Goal: Task Accomplishment & Management: Complete application form

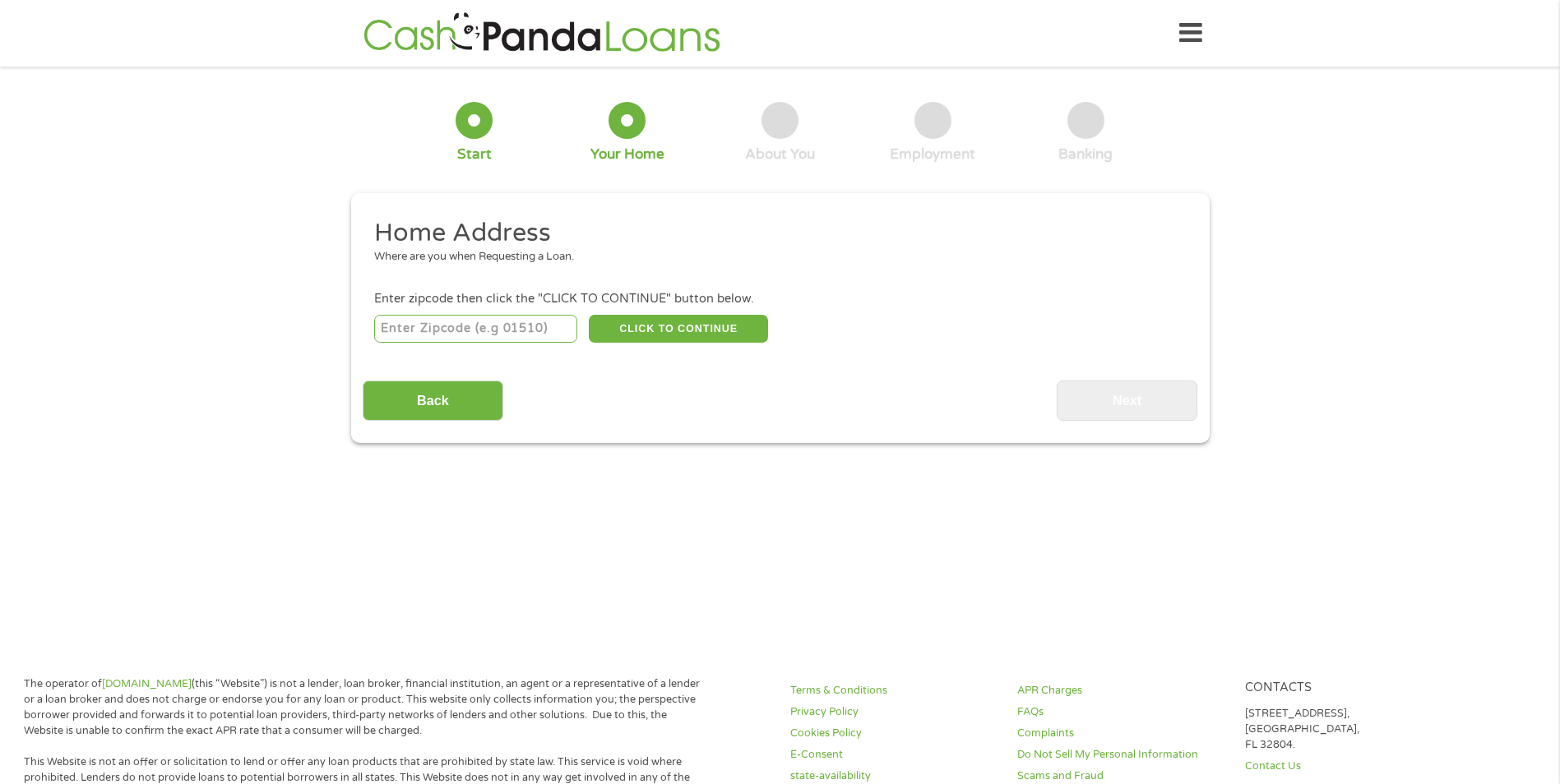
click at [519, 326] on input "number" at bounding box center [475, 328] width 203 height 28
type input "77505"
click at [658, 331] on button "CLICK TO CONTINUE" at bounding box center [678, 328] width 179 height 28
type input "77505"
type input "[GEOGRAPHIC_DATA]"
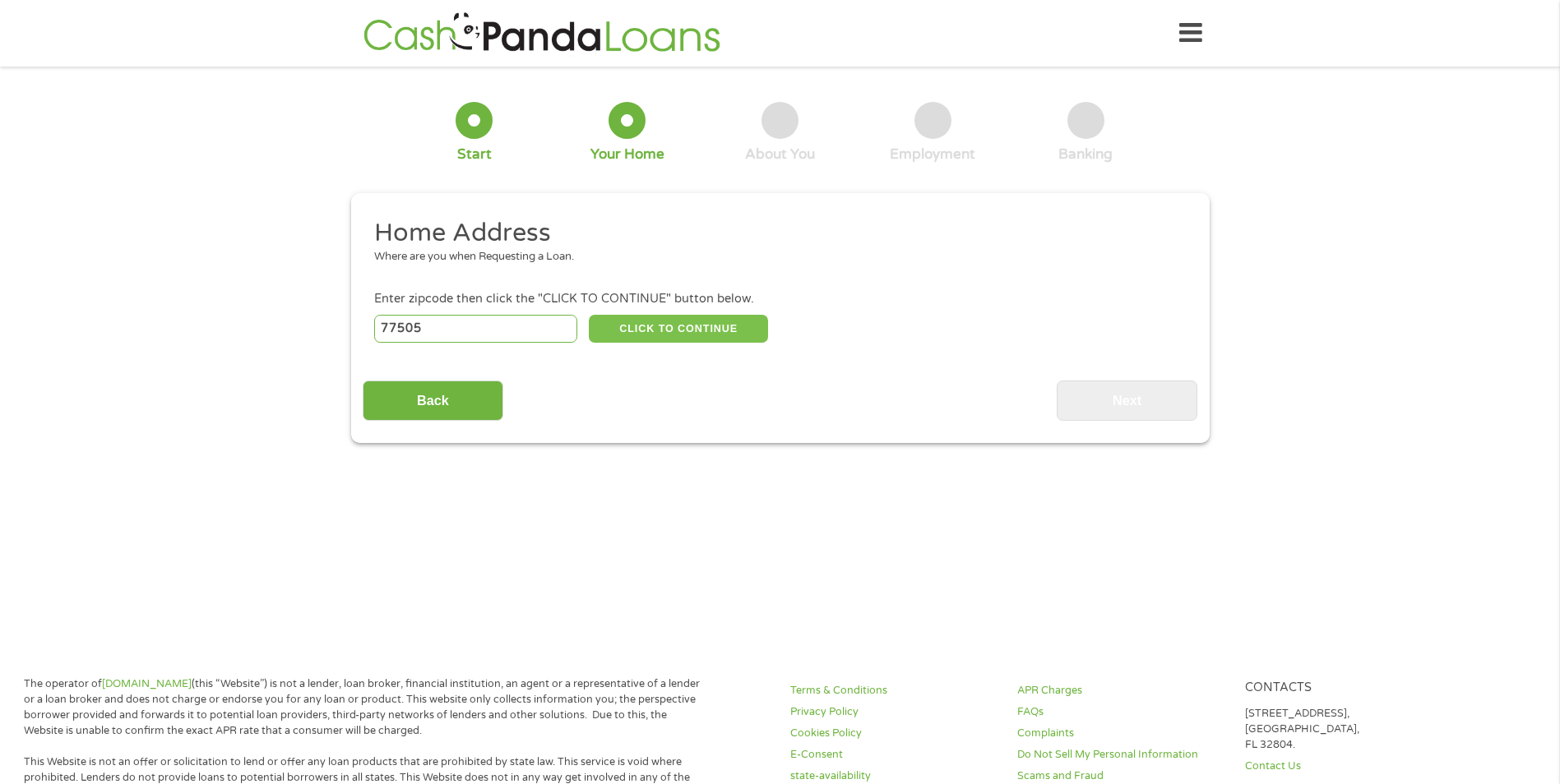
select select "[US_STATE]"
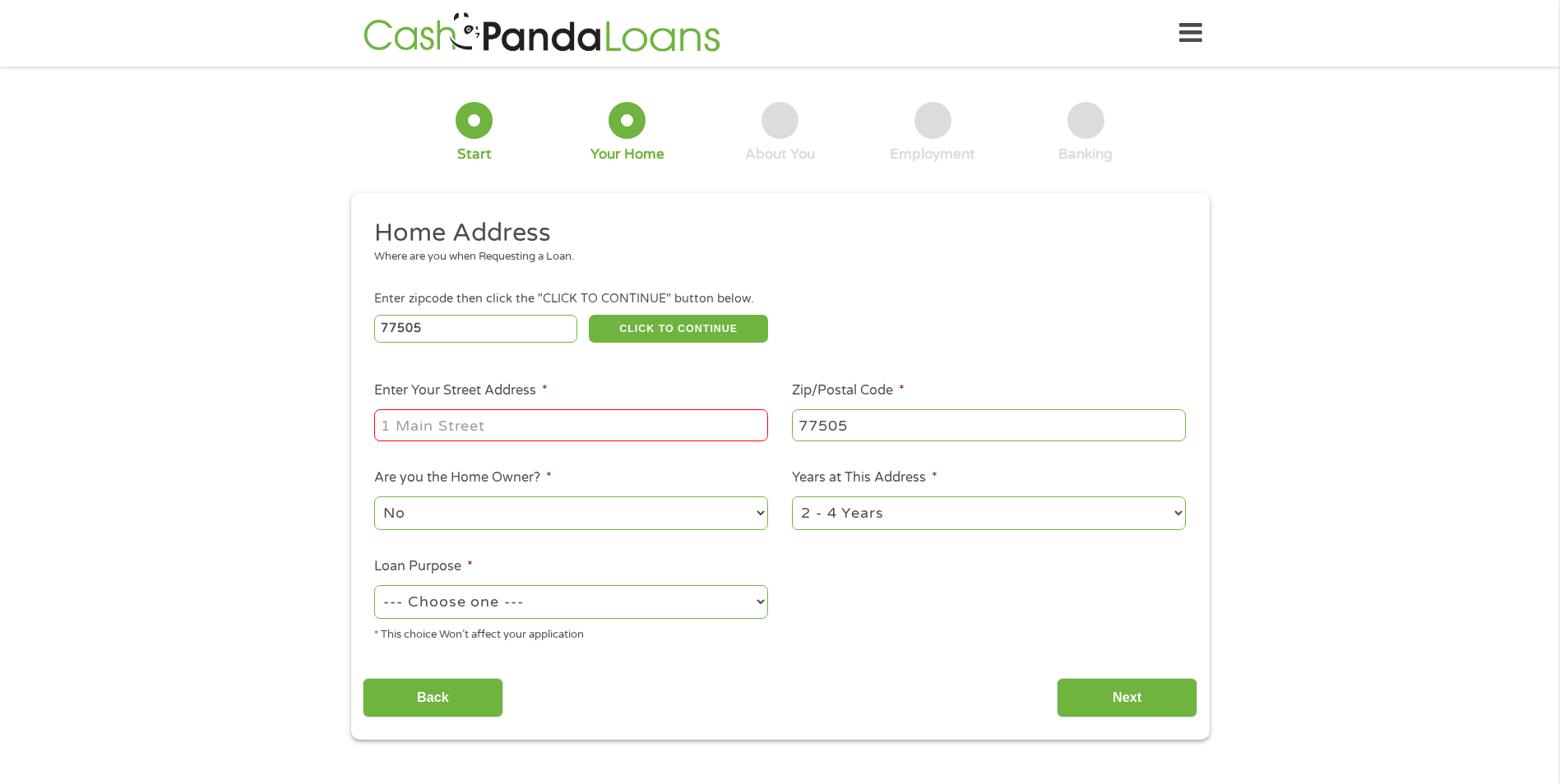
click at [518, 438] on input "Enter Your Street Address *" at bounding box center [571, 424] width 394 height 31
type input "6219 [GEOGRAPHIC_DATA]"
click at [526, 594] on select "--- Choose one --- Pay Bills Debt Consolidation Home Improvement Major Purchase…" at bounding box center [571, 602] width 394 height 34
select select "other"
click at [374, 585] on select "--- Choose one --- Pay Bills Debt Consolidation Home Improvement Major Purchase…" at bounding box center [571, 602] width 394 height 34
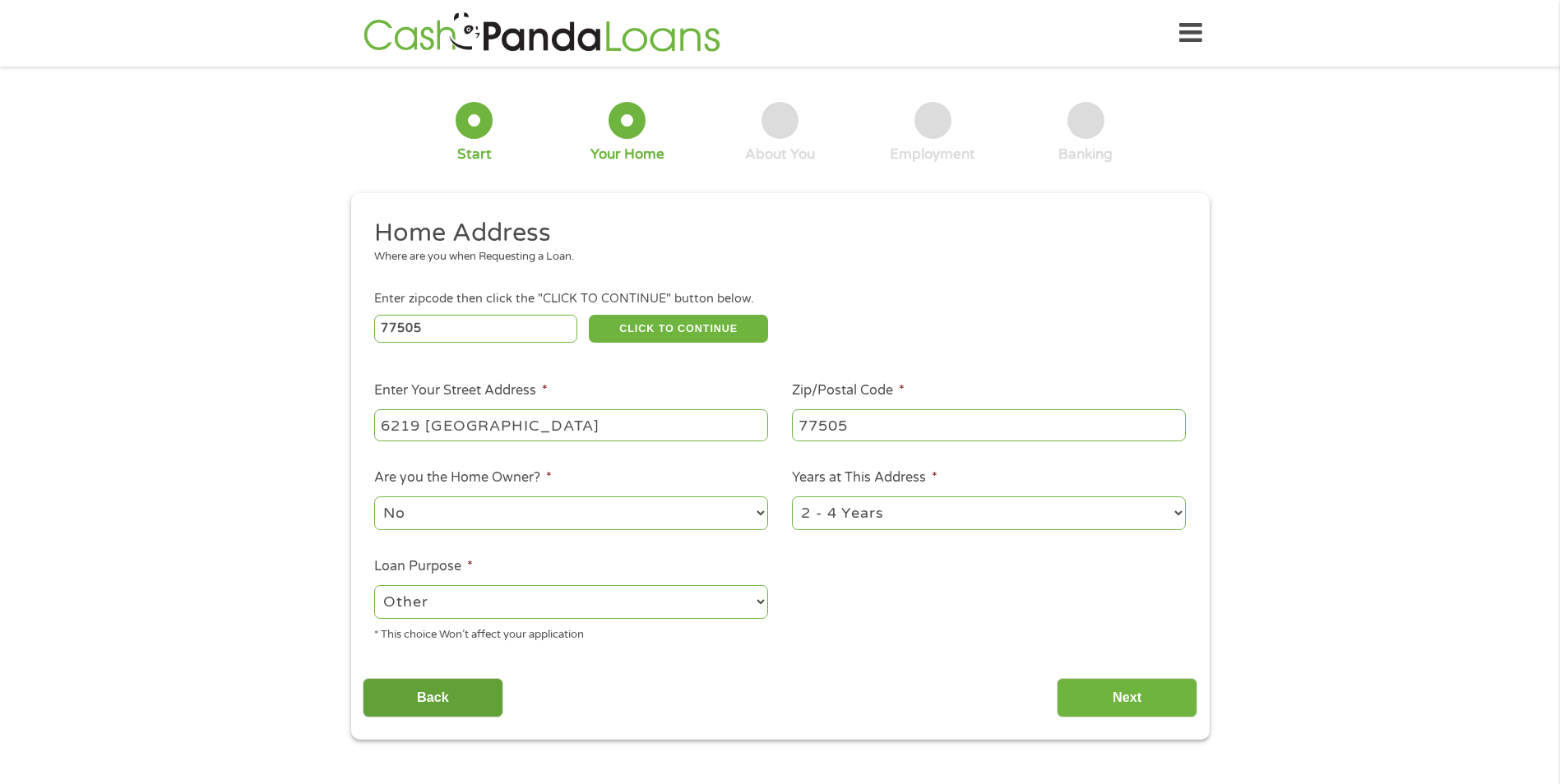
click at [413, 707] on input "Back" at bounding box center [433, 698] width 141 height 40
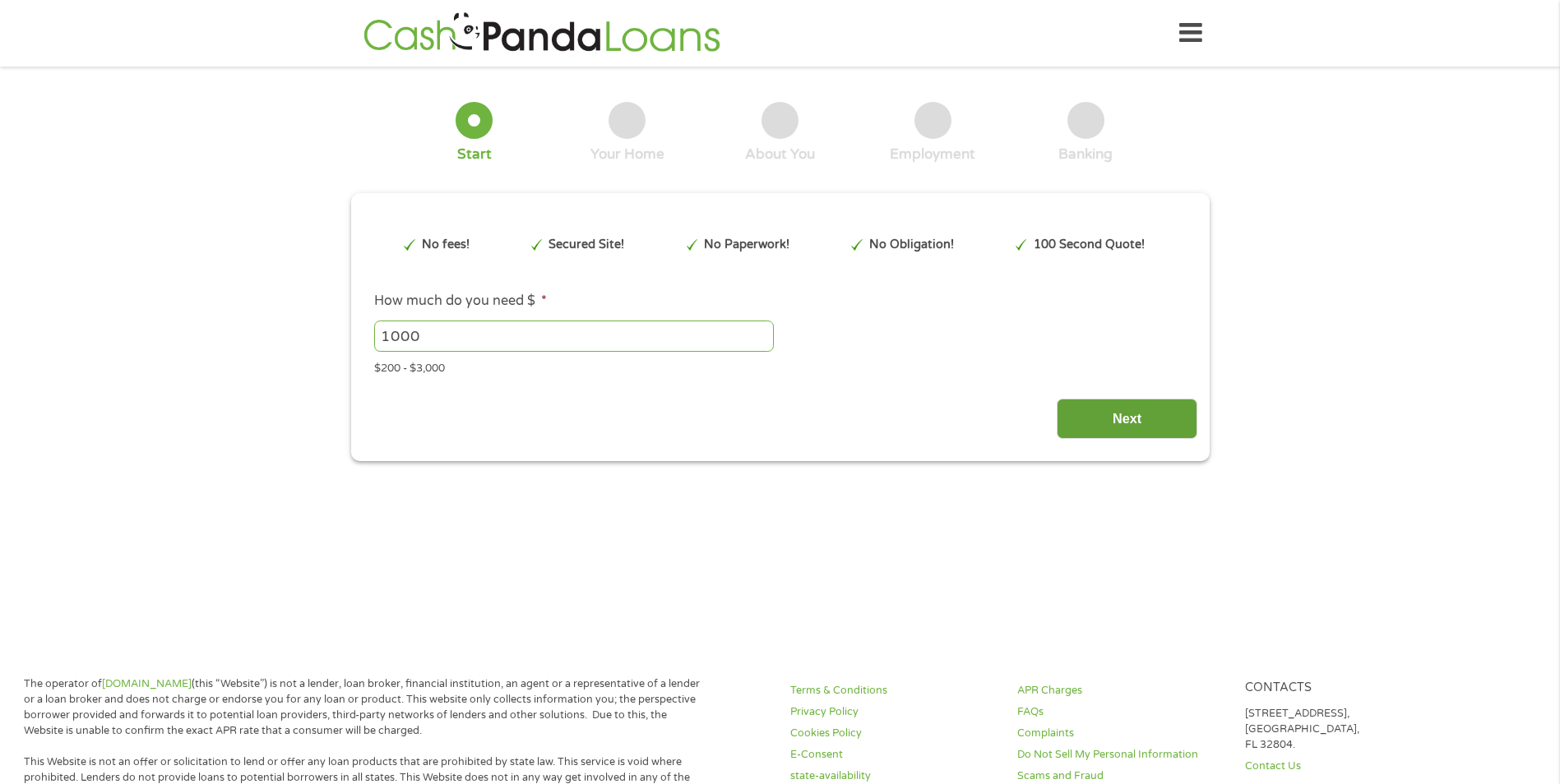
click at [1122, 414] on input "Next" at bounding box center [1126, 418] width 141 height 40
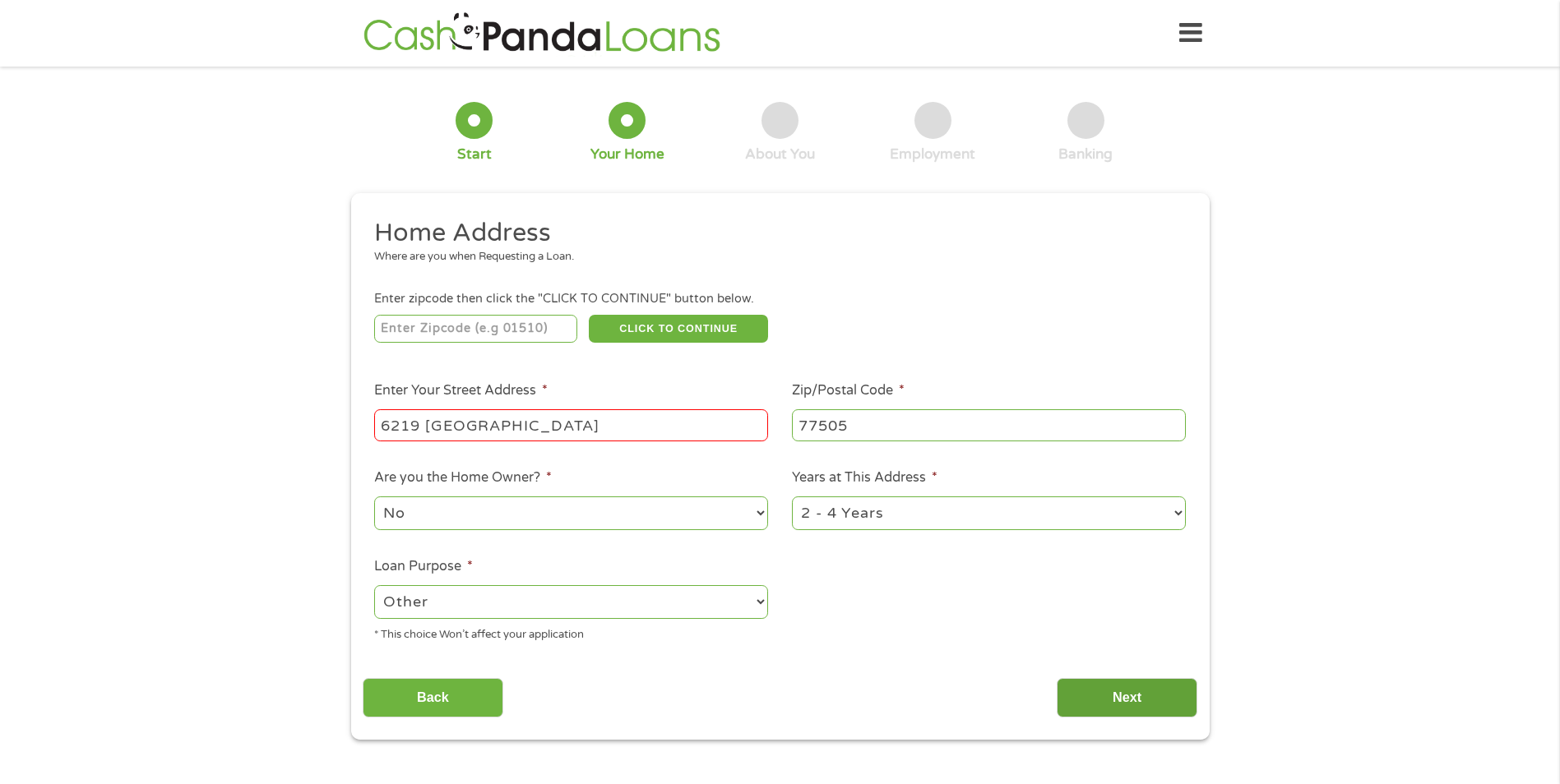
click at [1077, 703] on input "Next" at bounding box center [1126, 698] width 141 height 40
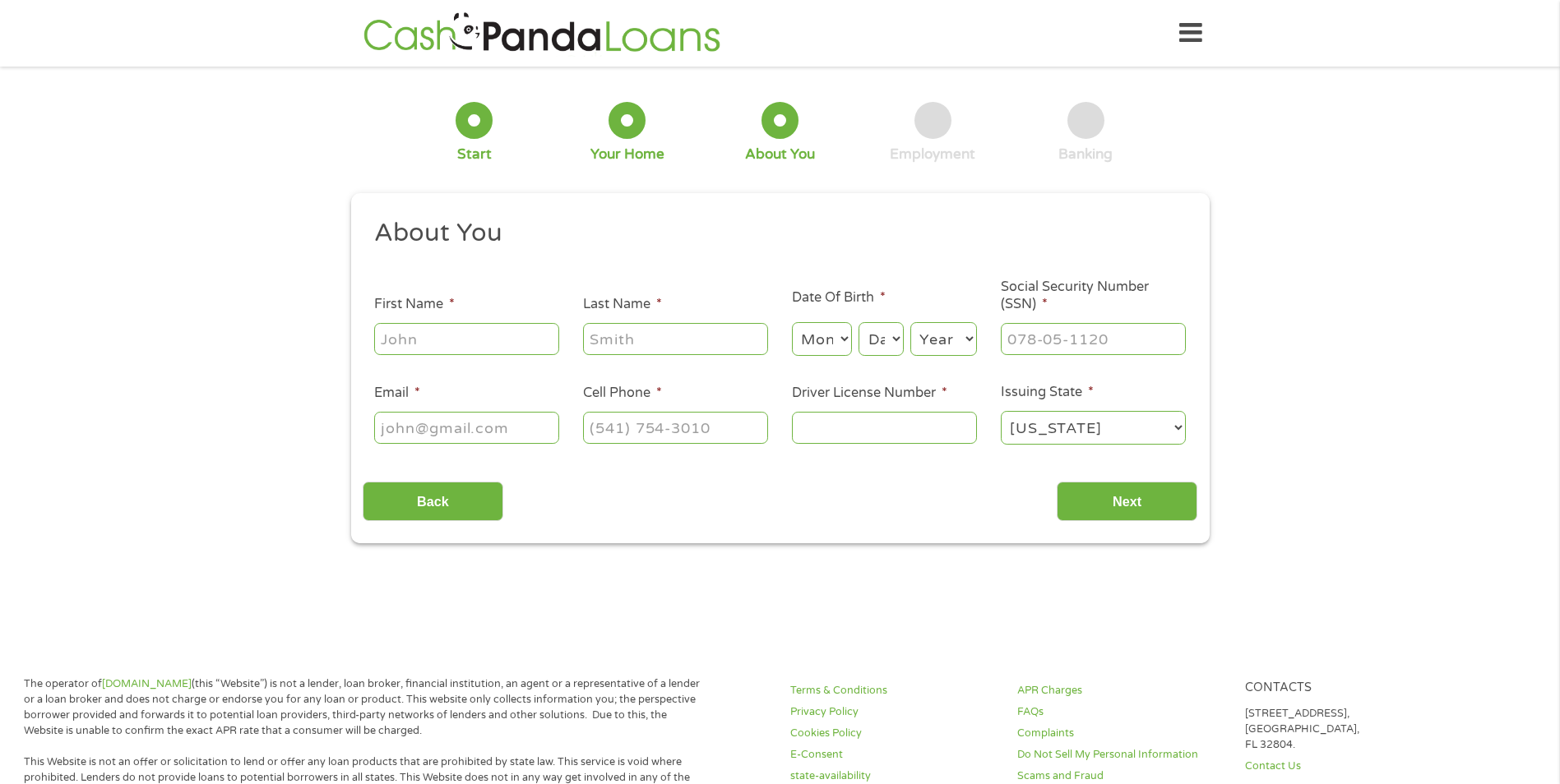
click at [534, 335] on input "First Name *" at bounding box center [467, 338] width 185 height 31
type input "[PERSON_NAME]"
type input "[EMAIL_ADDRESS][DOMAIN_NAME]"
click at [1089, 346] on input "___-__-____" at bounding box center [1093, 338] width 185 height 31
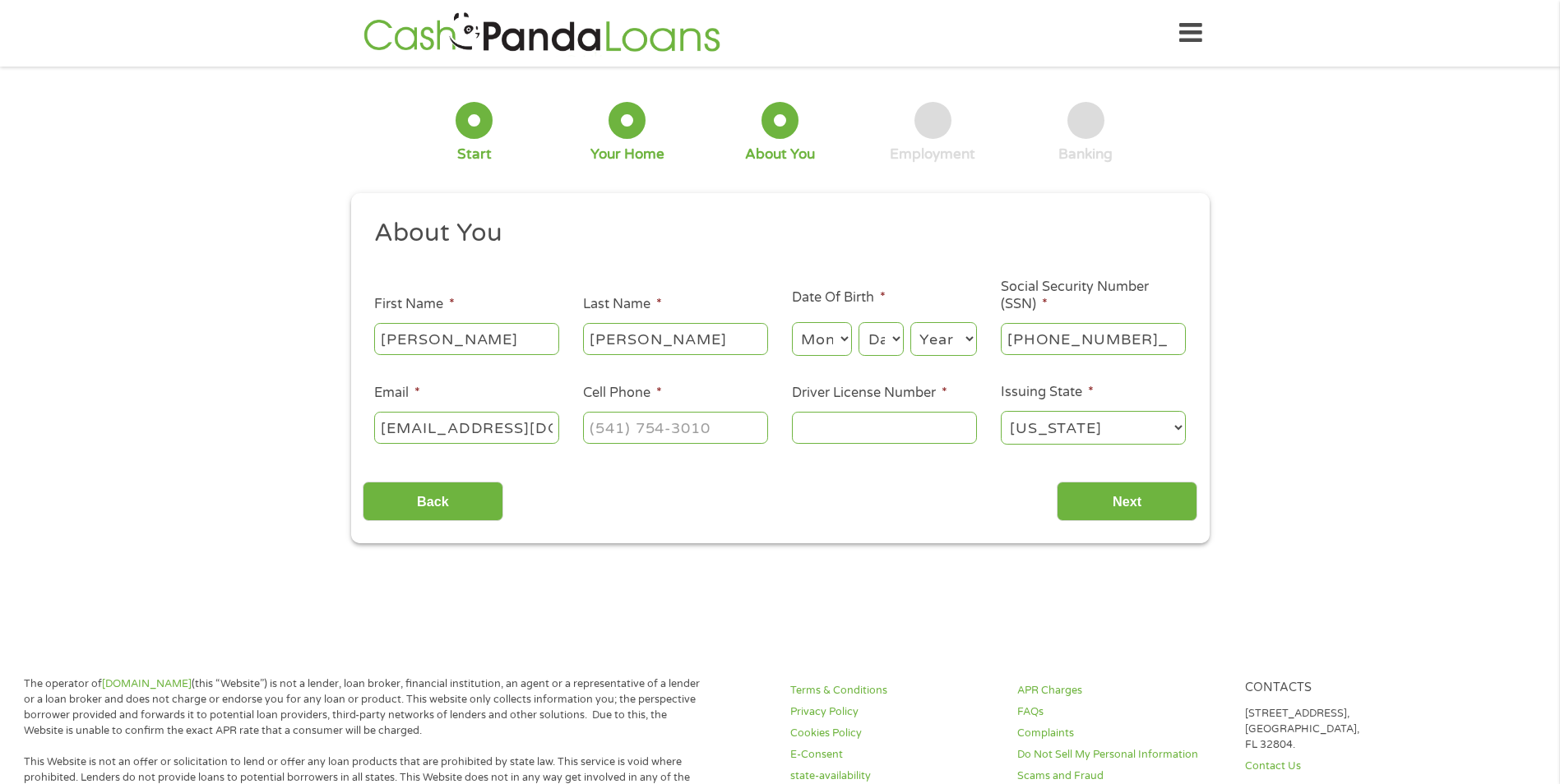
type input "459-97-6192"
click at [1133, 499] on input "Next" at bounding box center [1126, 501] width 141 height 40
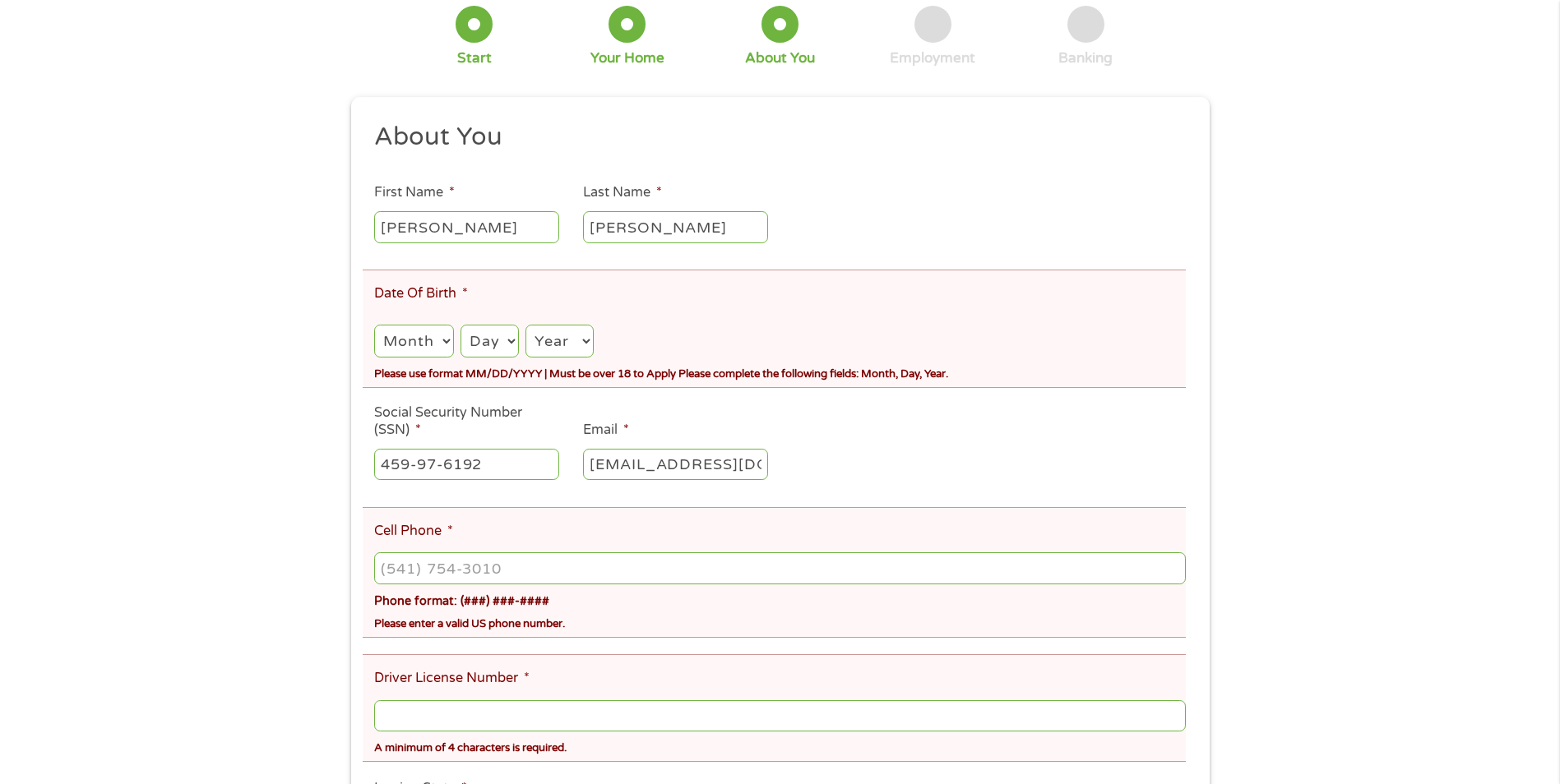
scroll to position [165, 0]
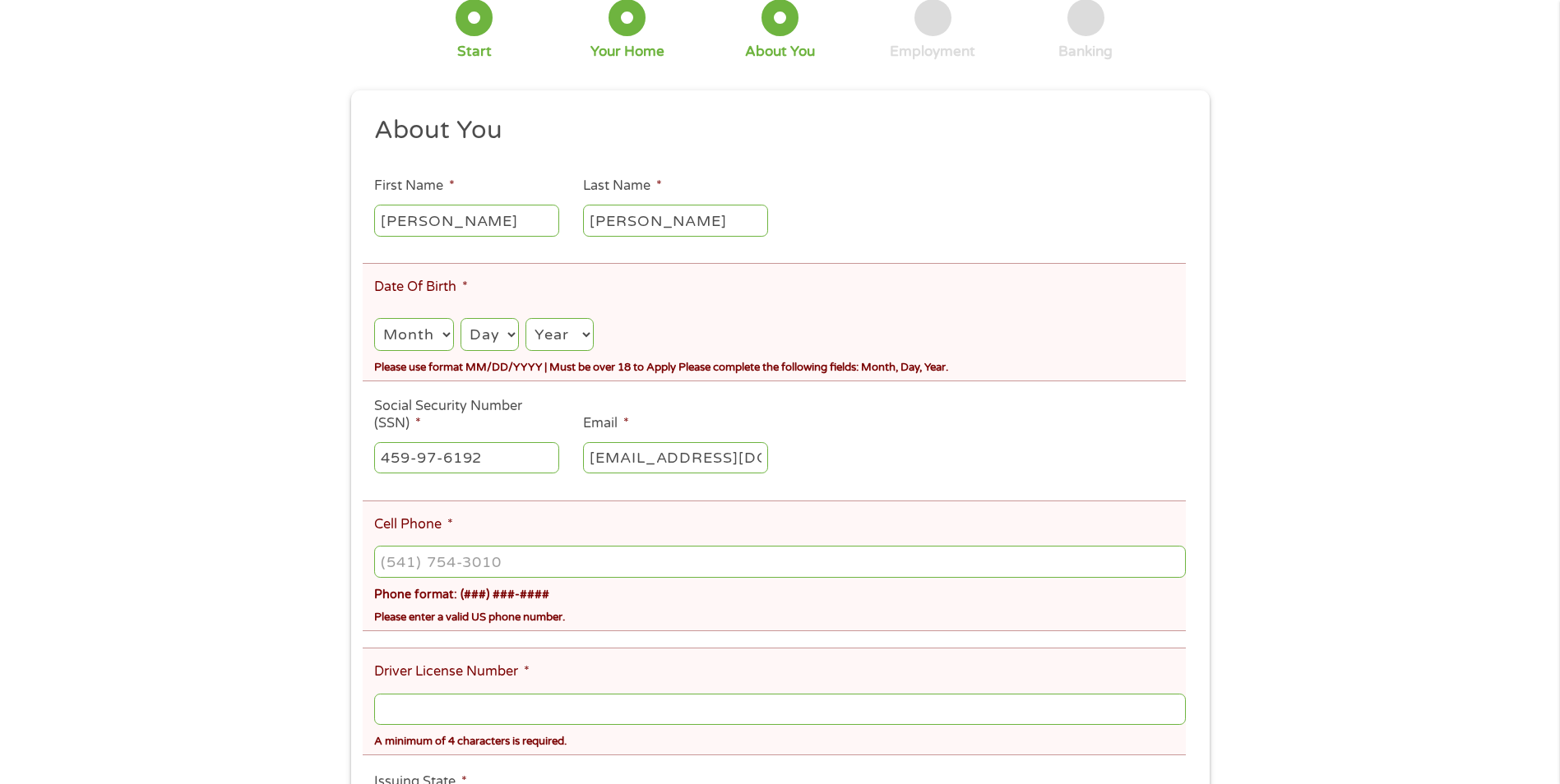
click at [400, 332] on select "Month 1 2 3 4 5 6 7 8 9 10 11 12" at bounding box center [413, 335] width 79 height 34
select select "12"
click at [374, 318] on select "Month 1 2 3 4 5 6 7 8 9 10 11 12" at bounding box center [413, 335] width 79 height 34
drag, startPoint x: 483, startPoint y: 329, endPoint x: 472, endPoint y: 350, distance: 23.7
click at [483, 329] on select "Day 1 2 3 4 5 6 7 8 9 10 11 12 13 14 15 16 17 18 19 20 21 22 23 24 25 26 27 28 …" at bounding box center [490, 335] width 59 height 34
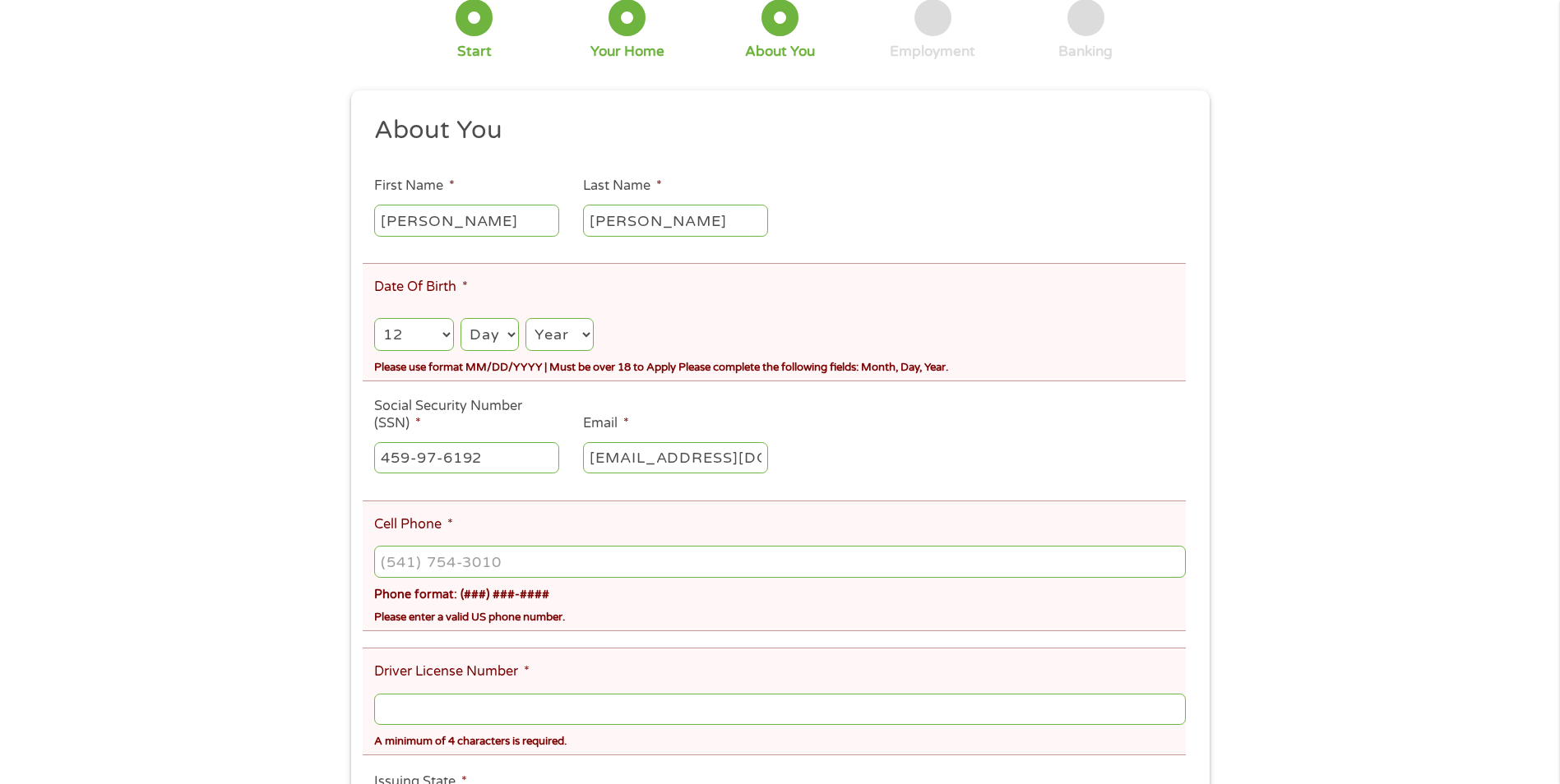
select select "6"
click at [460, 318] on select "Day 1 2 3 4 5 6 7 8 9 10 11 12 13 14 15 16 17 18 19 20 21 22 23 24 25 26 27 28 …" at bounding box center [490, 335] width 59 height 34
click at [553, 336] on select "Year [DATE] 2006 2005 2004 2003 2002 2001 2000 1999 1998 1997 1996 1995 1994 19…" at bounding box center [559, 335] width 68 height 34
select select "1987"
click at [525, 318] on select "Year [DATE] 2006 2005 2004 2003 2002 2001 2000 1999 1998 1997 1996 1995 1994 19…" at bounding box center [559, 335] width 68 height 34
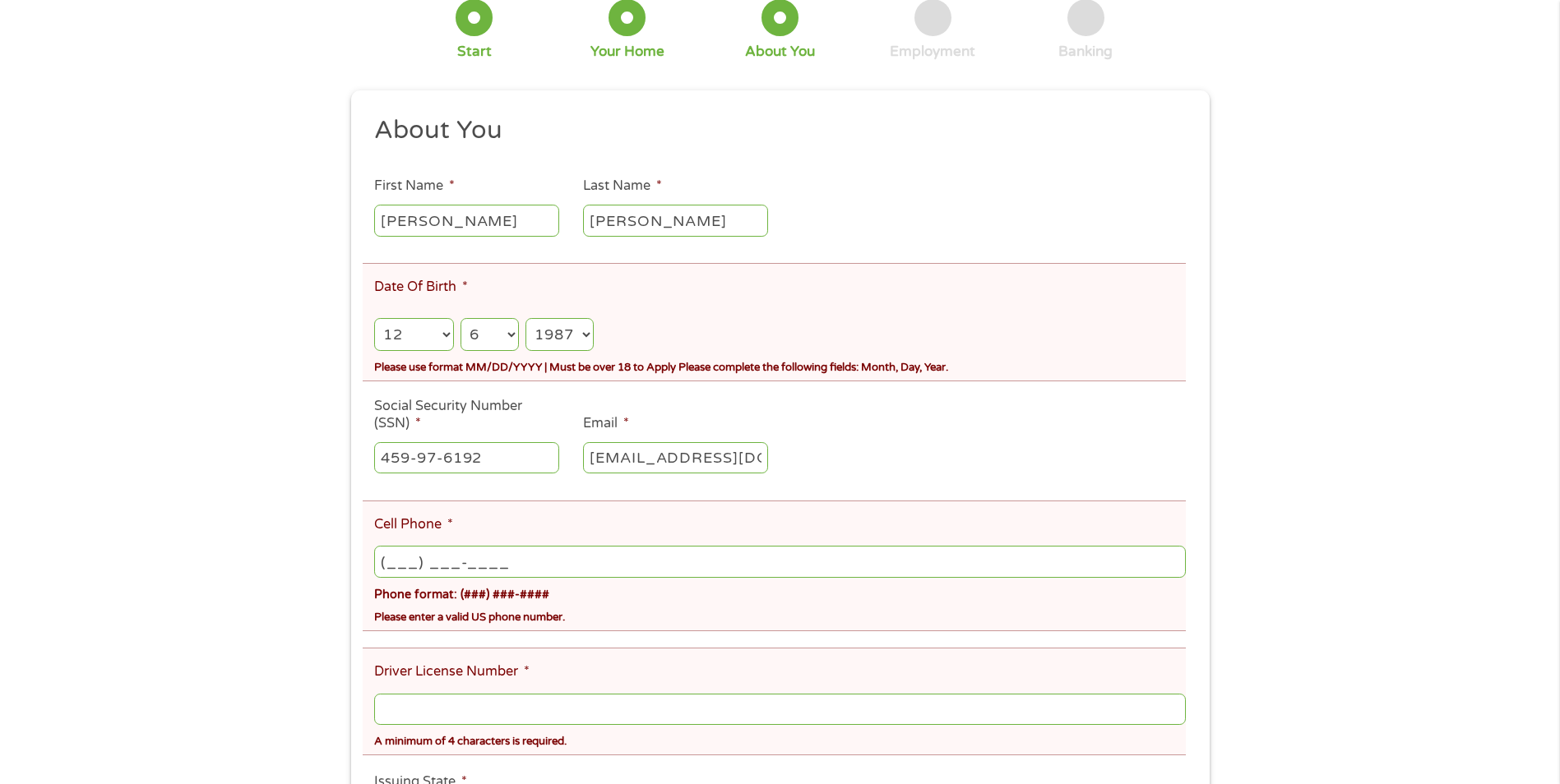
click at [496, 558] on input "(___) ___-____" at bounding box center [779, 561] width 810 height 31
drag, startPoint x: 524, startPoint y: 566, endPoint x: 275, endPoint y: 550, distance: 249.5
click at [275, 550] on div "There was a problem with your submission. Please review the fields below. 1 Sta…" at bounding box center [780, 423] width 1560 height 1019
type input "[PHONE_NUMBER]"
click at [332, 497] on div "There was a problem with your submission. Please review the fields below. 1 Sta…" at bounding box center [780, 423] width 1560 height 1019
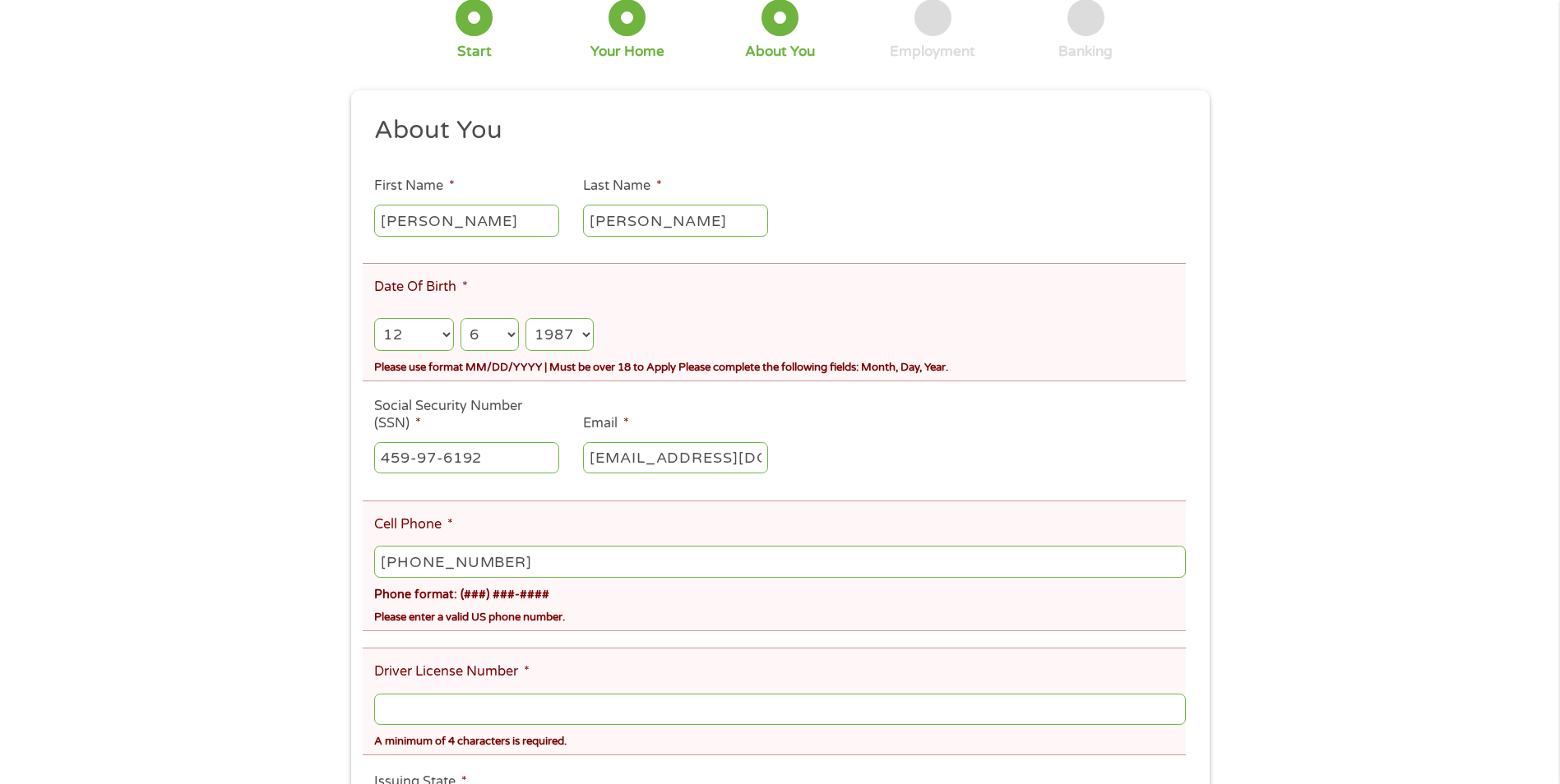
click at [467, 710] on input "Driver License Number *" at bounding box center [779, 708] width 810 height 31
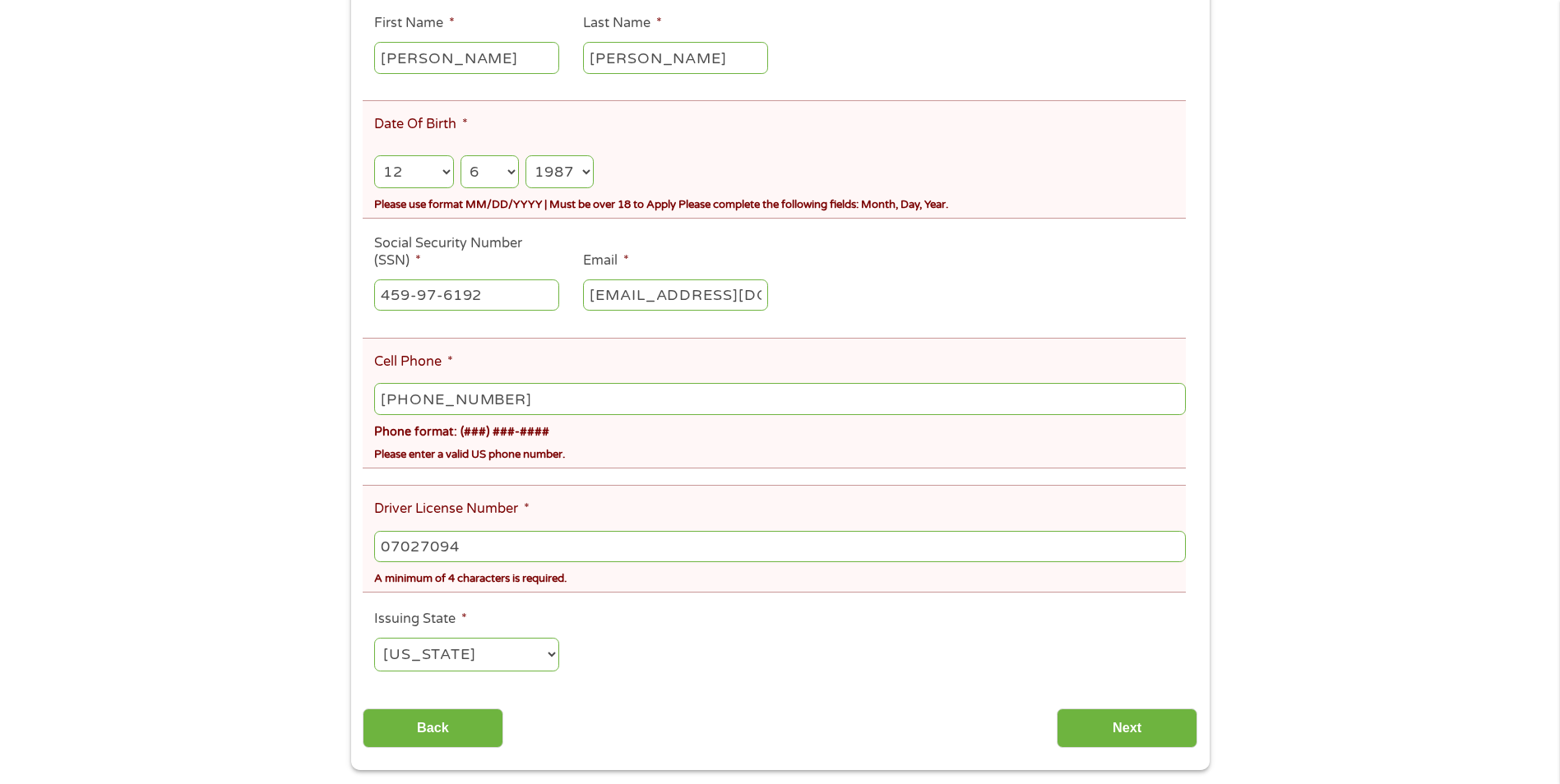
scroll to position [328, 0]
type input "07027094"
click at [429, 651] on select "[US_STATE] [US_STATE] [US_STATE] [US_STATE] [US_STATE] [US_STATE] [US_STATE] [U…" at bounding box center [467, 653] width 185 height 34
click at [443, 738] on input "Back" at bounding box center [433, 726] width 141 height 40
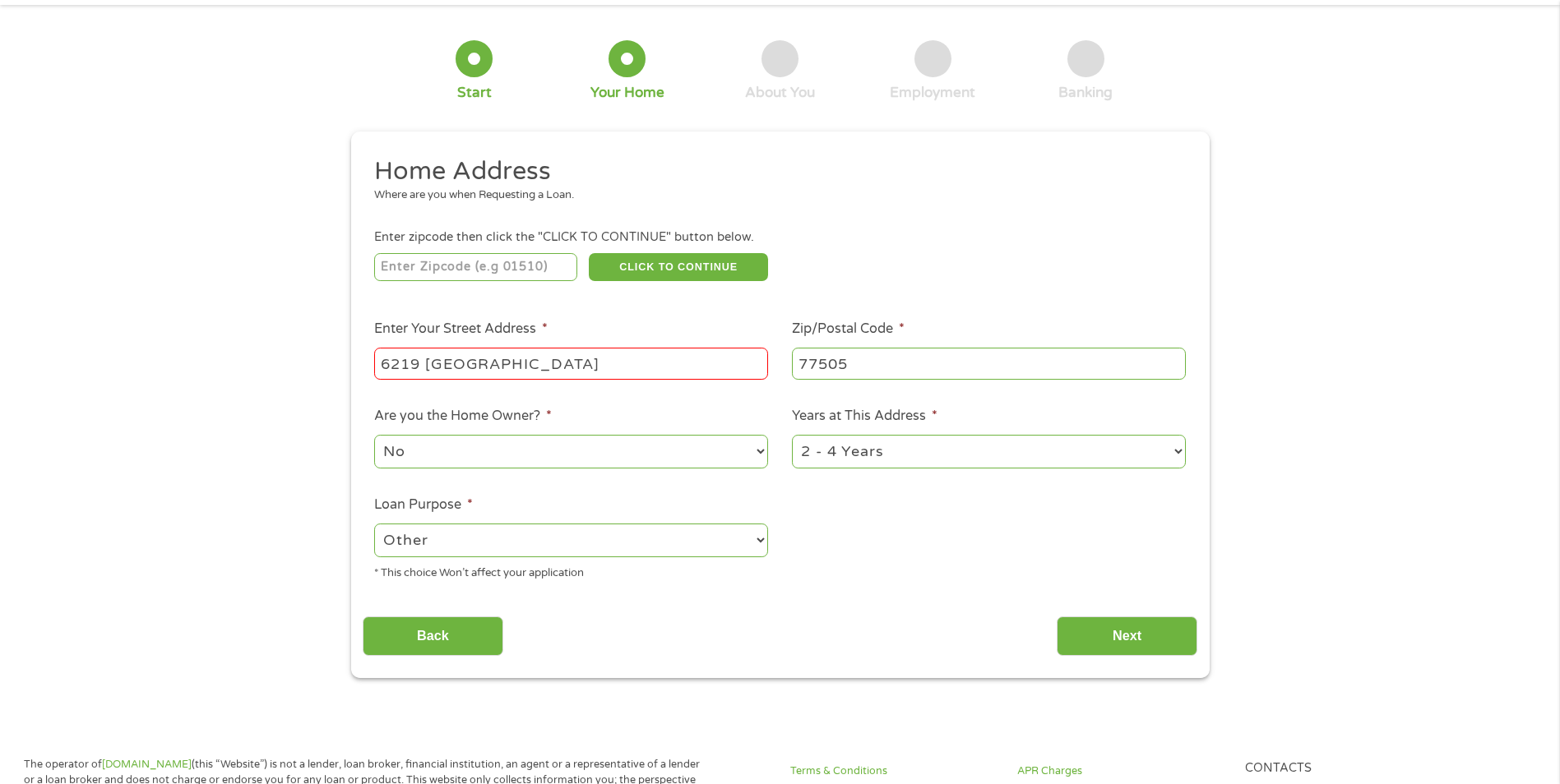
scroll to position [0, 0]
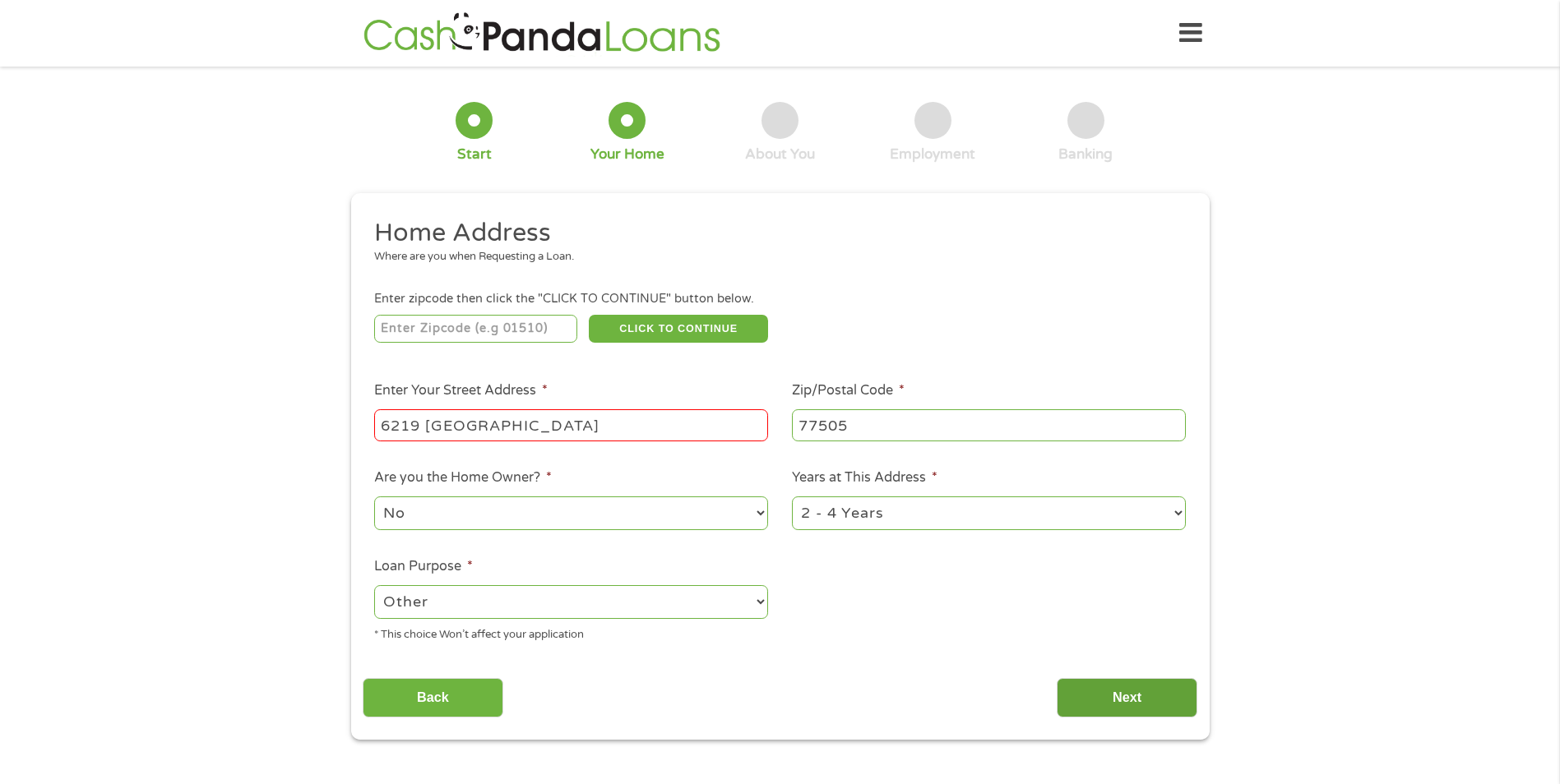
click at [1140, 707] on input "Next" at bounding box center [1126, 698] width 141 height 40
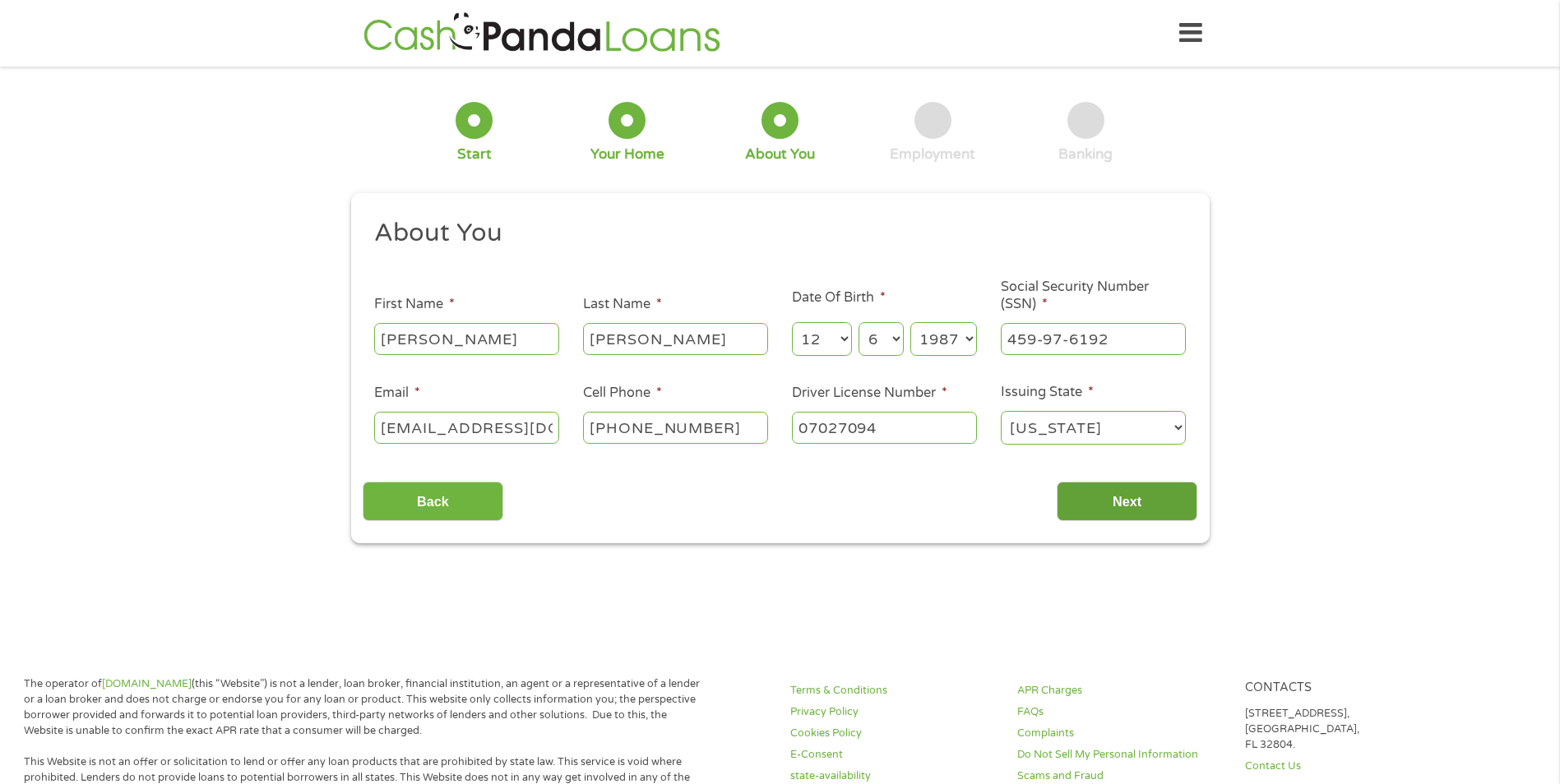
click at [1089, 489] on input "Next" at bounding box center [1126, 501] width 141 height 40
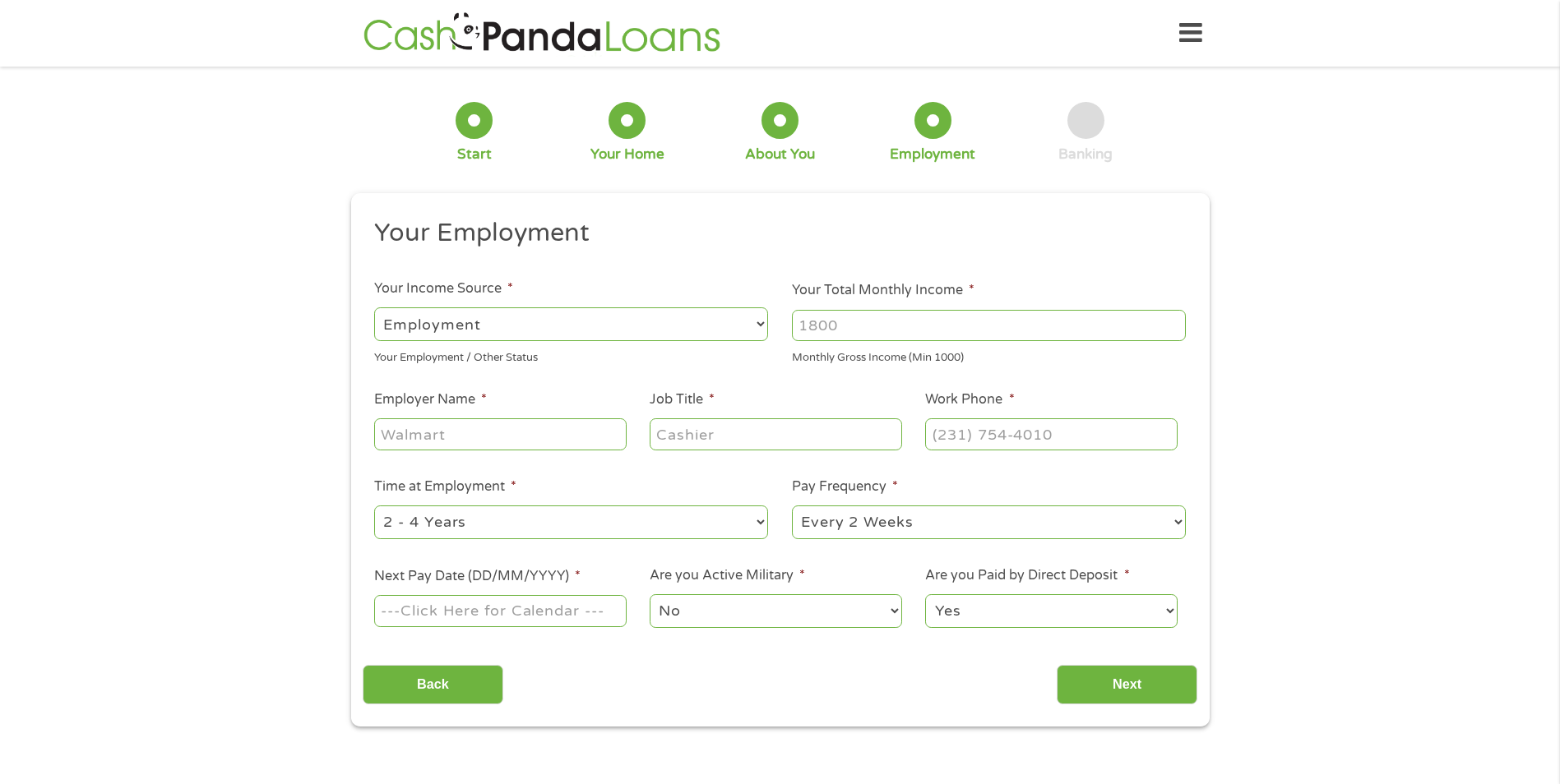
click at [541, 322] on select "--- Choose one --- Employment [DEMOGRAPHIC_DATA] Benefits" at bounding box center [571, 324] width 394 height 34
click at [374, 307] on select "--- Choose one --- Employment [DEMOGRAPHIC_DATA] Benefits" at bounding box center [571, 324] width 394 height 34
click at [860, 318] on input "Your Total Monthly Income *" at bounding box center [988, 325] width 394 height 31
type input "4400"
click at [541, 424] on input "Employer Name *" at bounding box center [500, 433] width 252 height 31
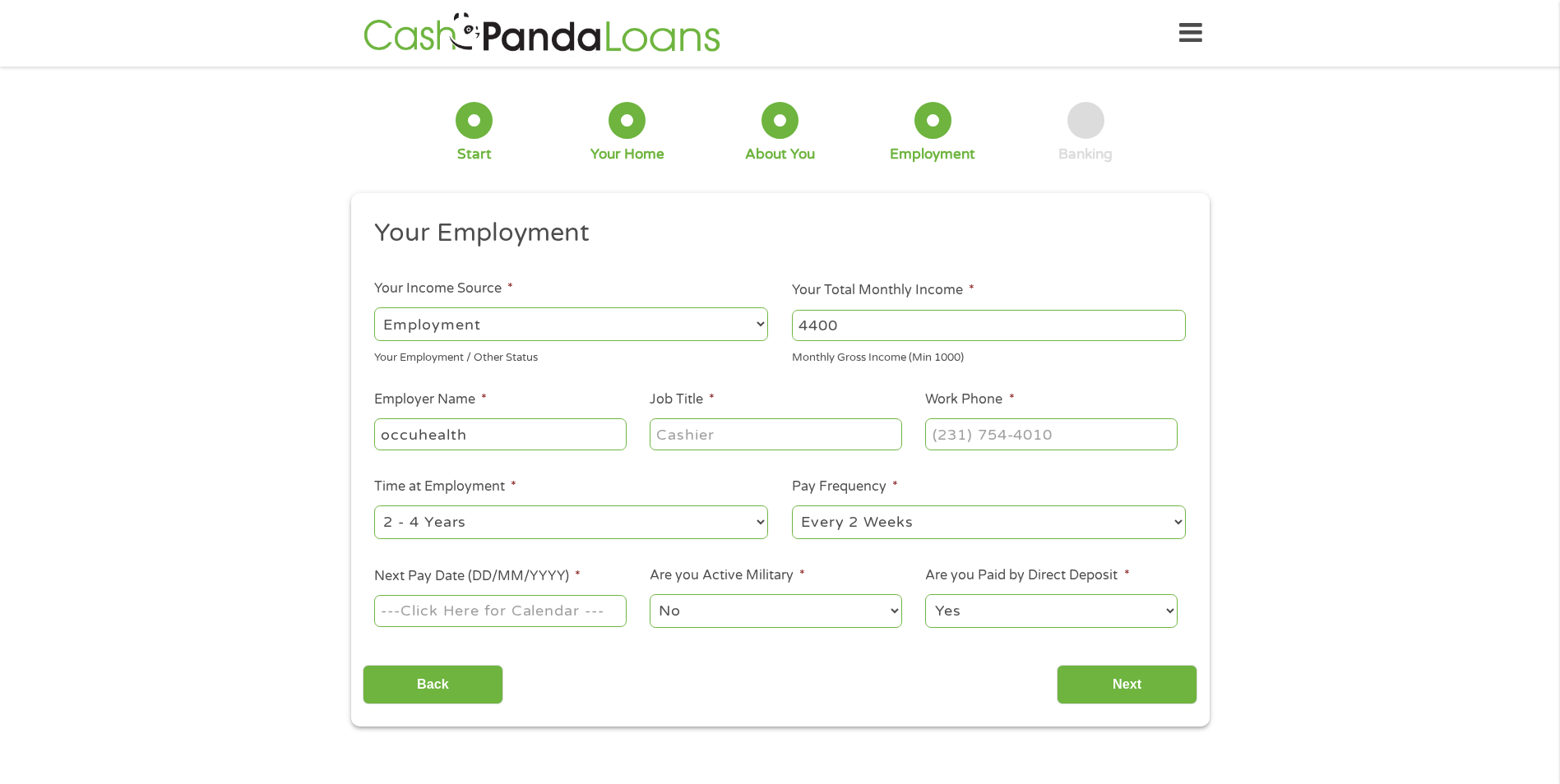
type input "occuhealth"
type input "marketer"
type input "[PHONE_NUMBER]"
click at [523, 612] on input "Next Pay Date (DD/MM/YYYY) *" at bounding box center [500, 610] width 252 height 31
type input "[DATE]"
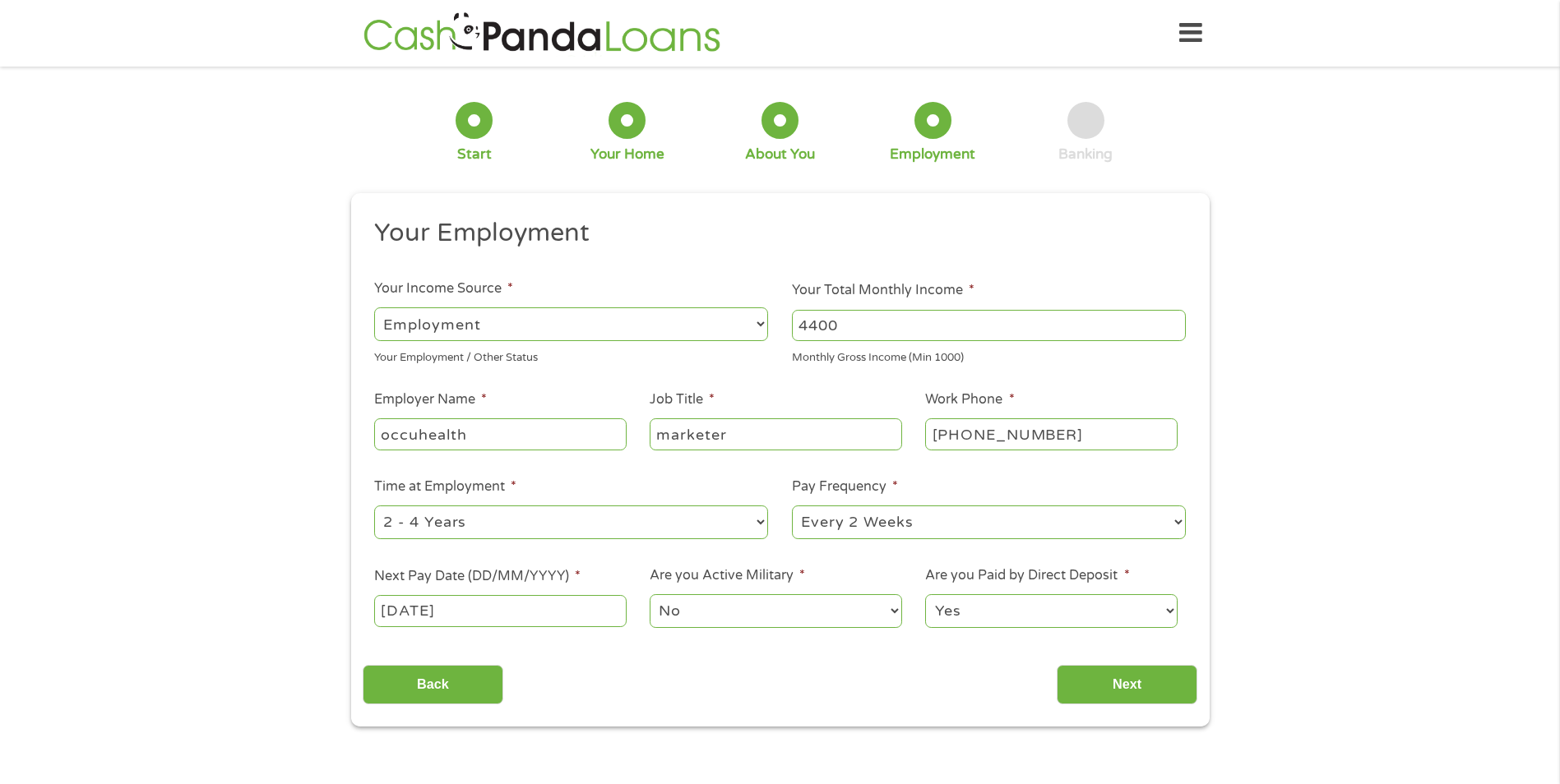
click at [724, 612] on select "No Yes" at bounding box center [775, 611] width 252 height 34
click at [649, 594] on select "No Yes" at bounding box center [775, 611] width 252 height 34
click at [1077, 696] on input "Next" at bounding box center [1126, 684] width 141 height 40
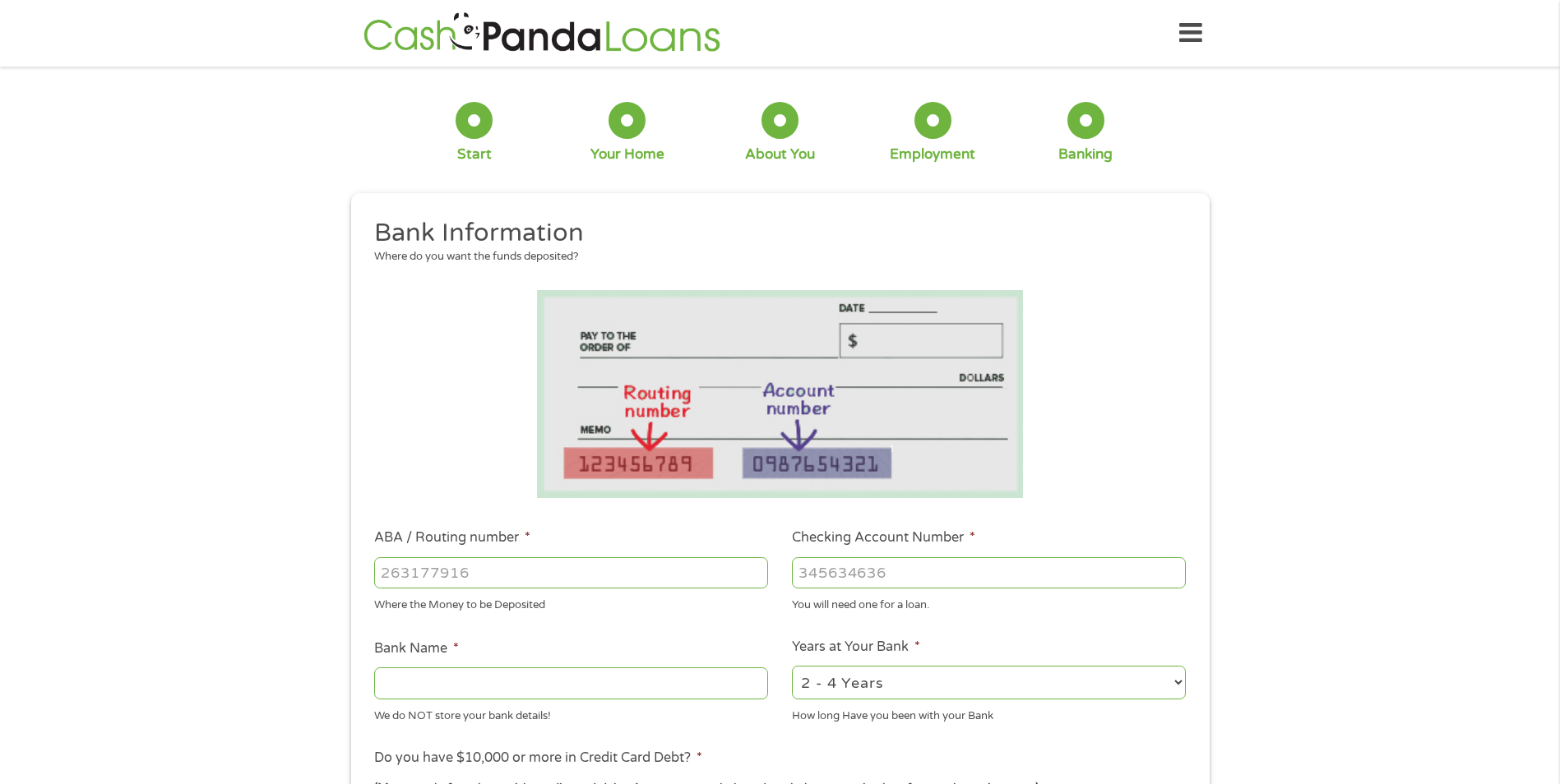
click at [438, 581] on input "ABA / Routing number *" at bounding box center [571, 572] width 394 height 31
type input "31376715"
type input "2000307013"
click at [558, 676] on input "chocolate bayou" at bounding box center [571, 683] width 394 height 31
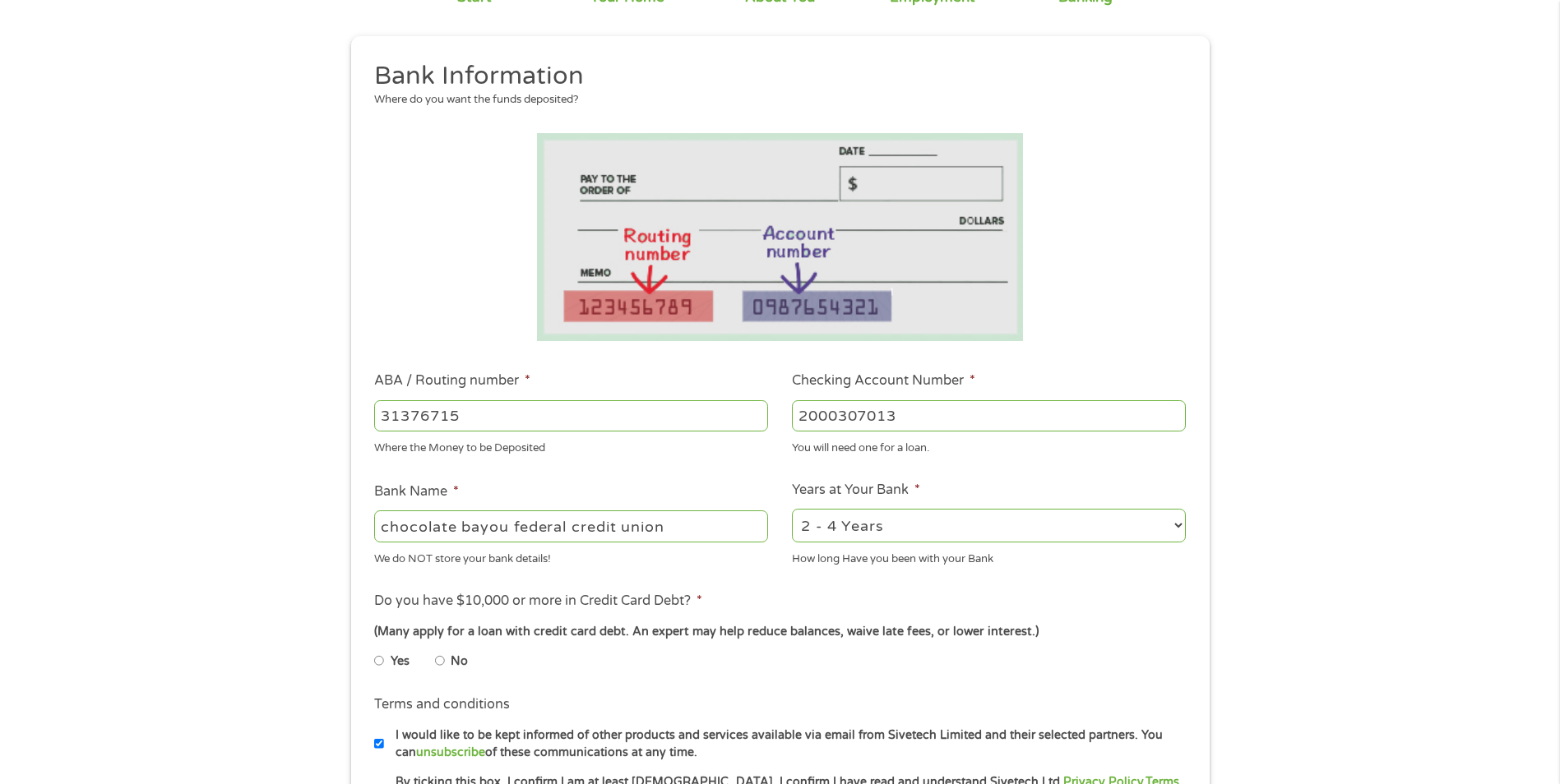
scroll to position [165, 0]
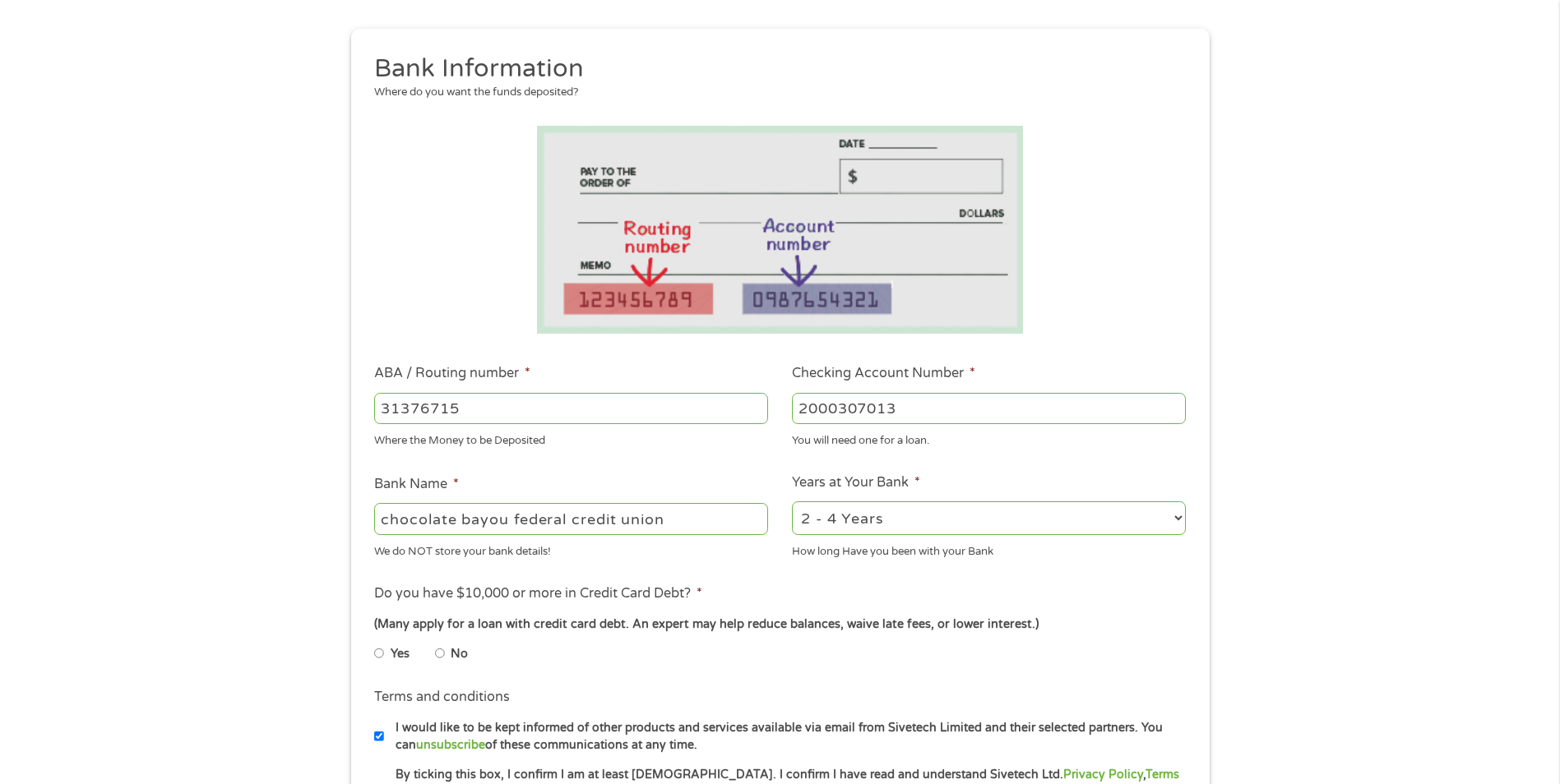
type input "chocolate bayou federal credit union"
click at [443, 651] on input "No" at bounding box center [439, 653] width 10 height 27
radio input "true"
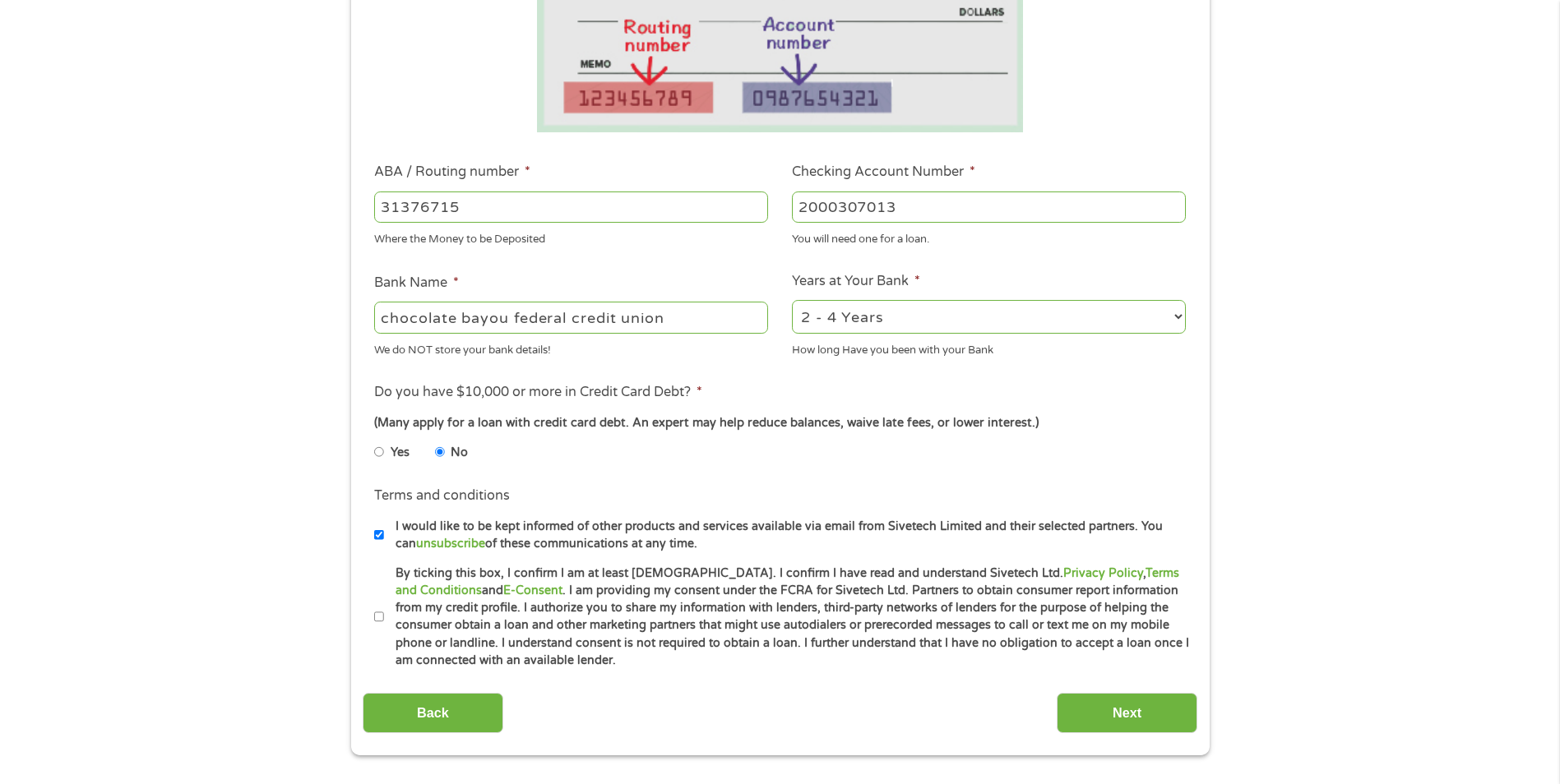
scroll to position [411, 0]
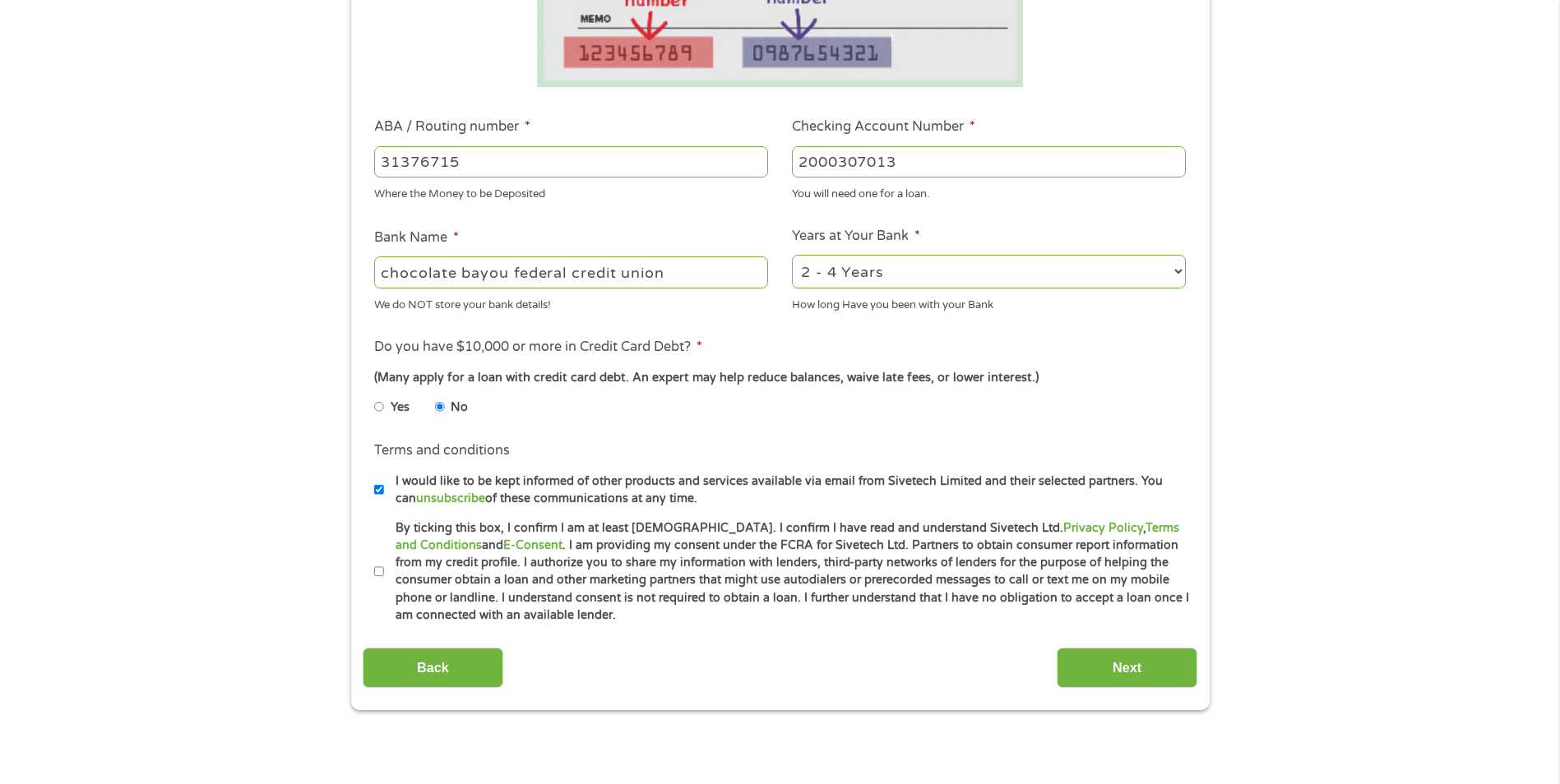
click at [375, 575] on input "By ticking this box, I confirm I am at least [DEMOGRAPHIC_DATA]. I confirm I ha…" at bounding box center [378, 572] width 10 height 27
checkbox input "true"
click at [1127, 665] on input "Next" at bounding box center [1126, 667] width 141 height 40
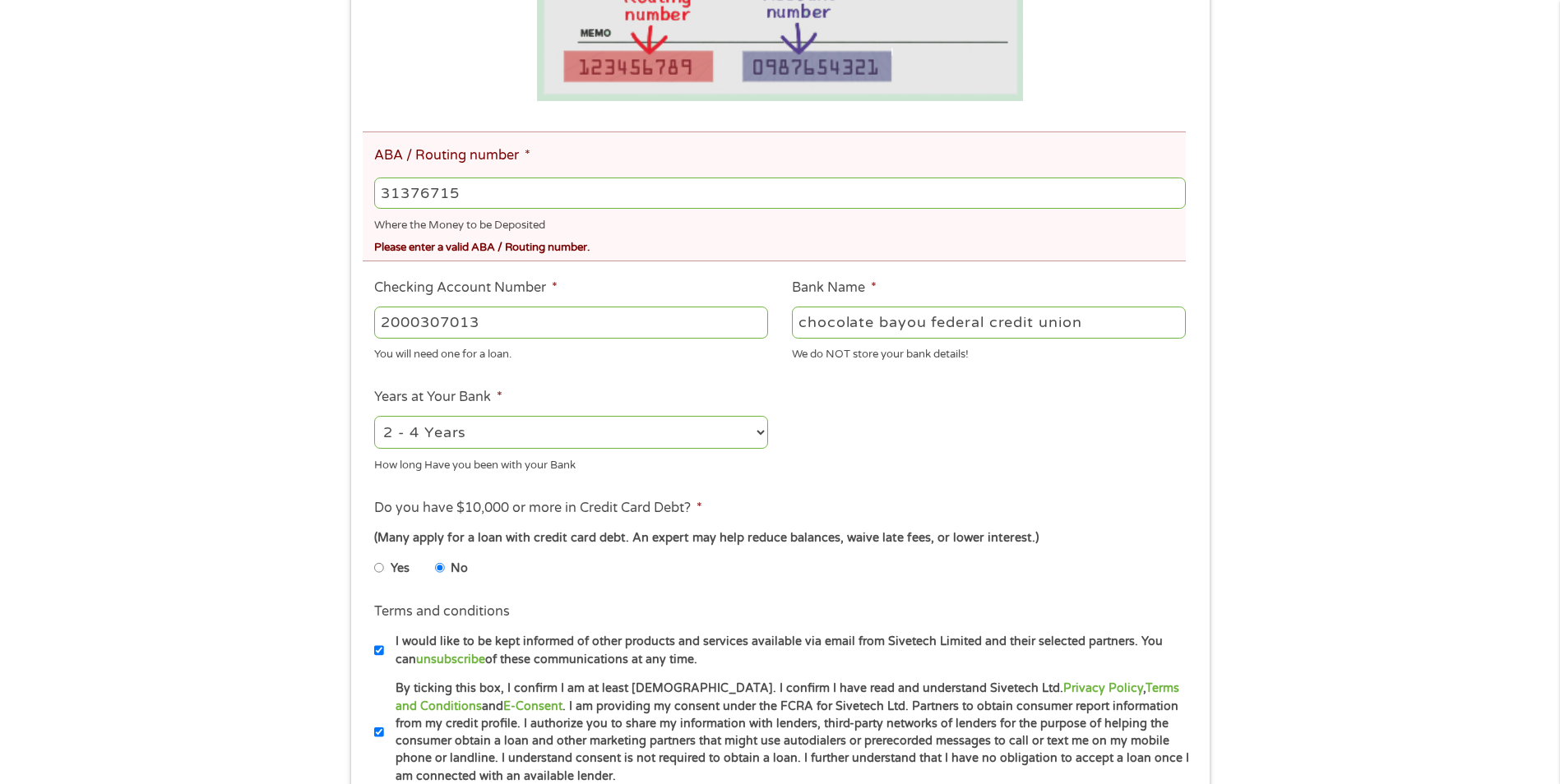
scroll to position [493, 0]
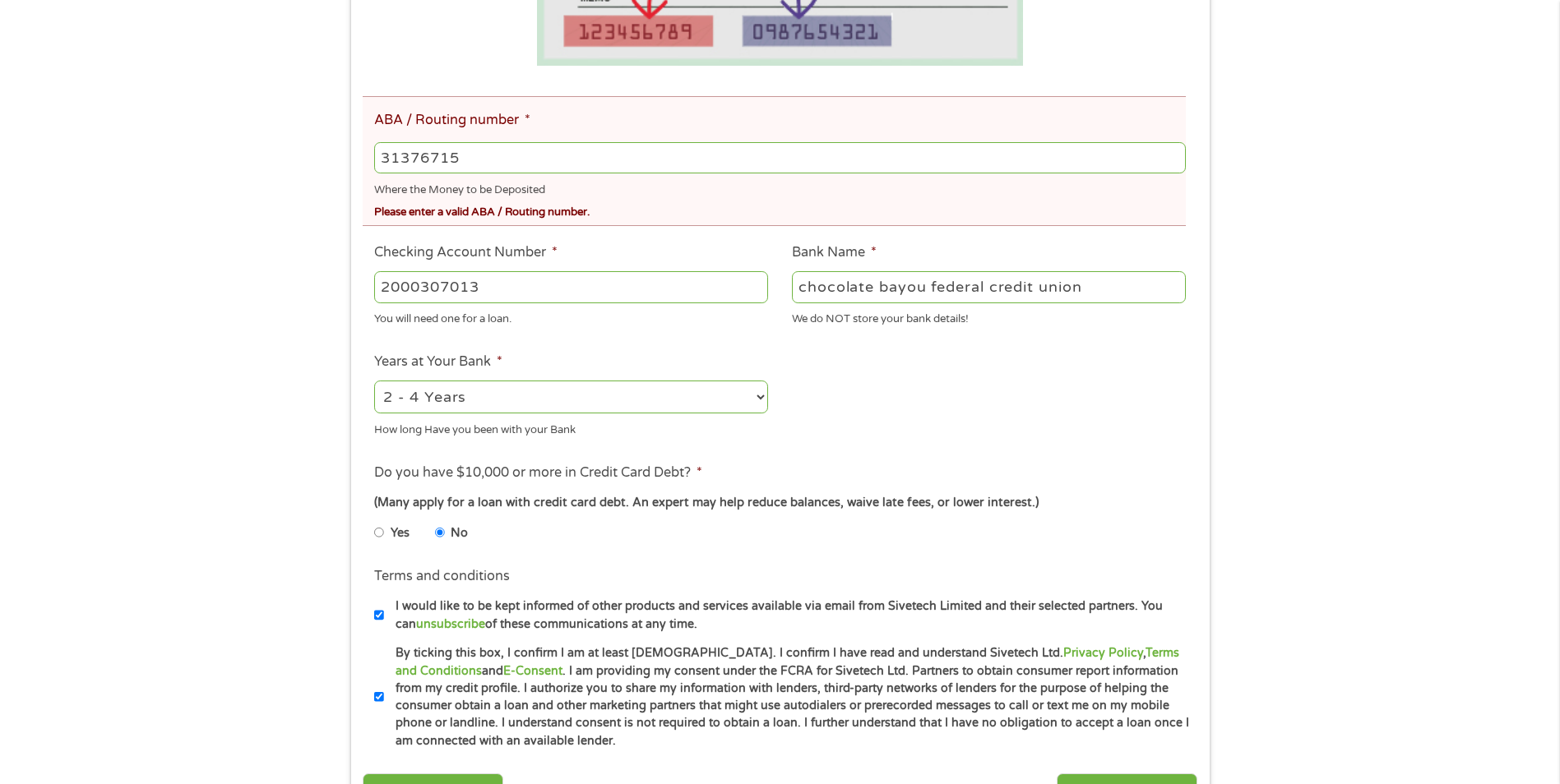
click at [480, 156] on input "31376715" at bounding box center [779, 158] width 810 height 31
click at [424, 159] on input "31376715" at bounding box center [779, 158] width 810 height 31
click at [413, 156] on input "31376715" at bounding box center [779, 158] width 810 height 31
type input "313176715"
type input "CHOCOLATE BAYOU COMMUNITY FED CU"
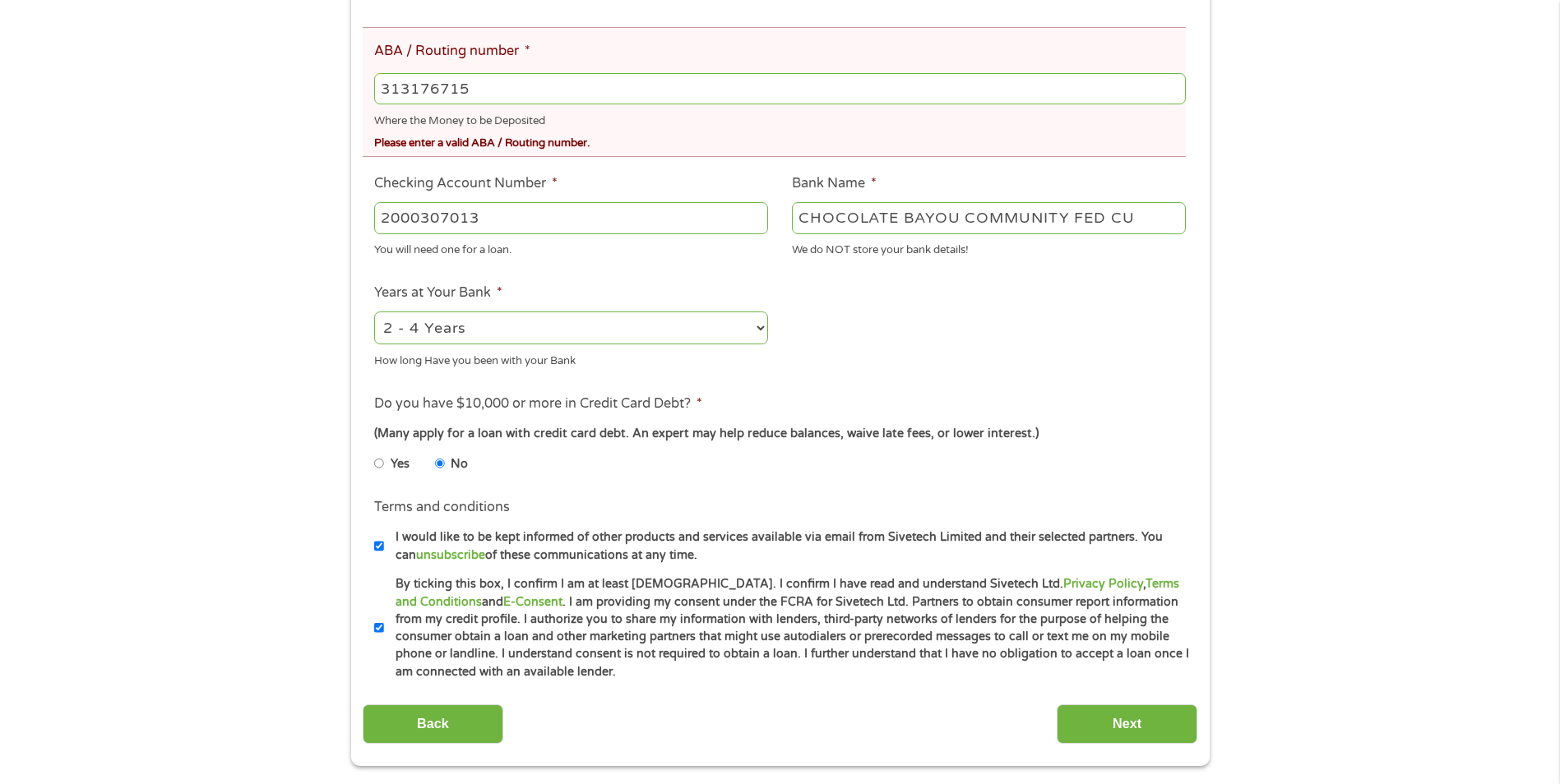
scroll to position [658, 0]
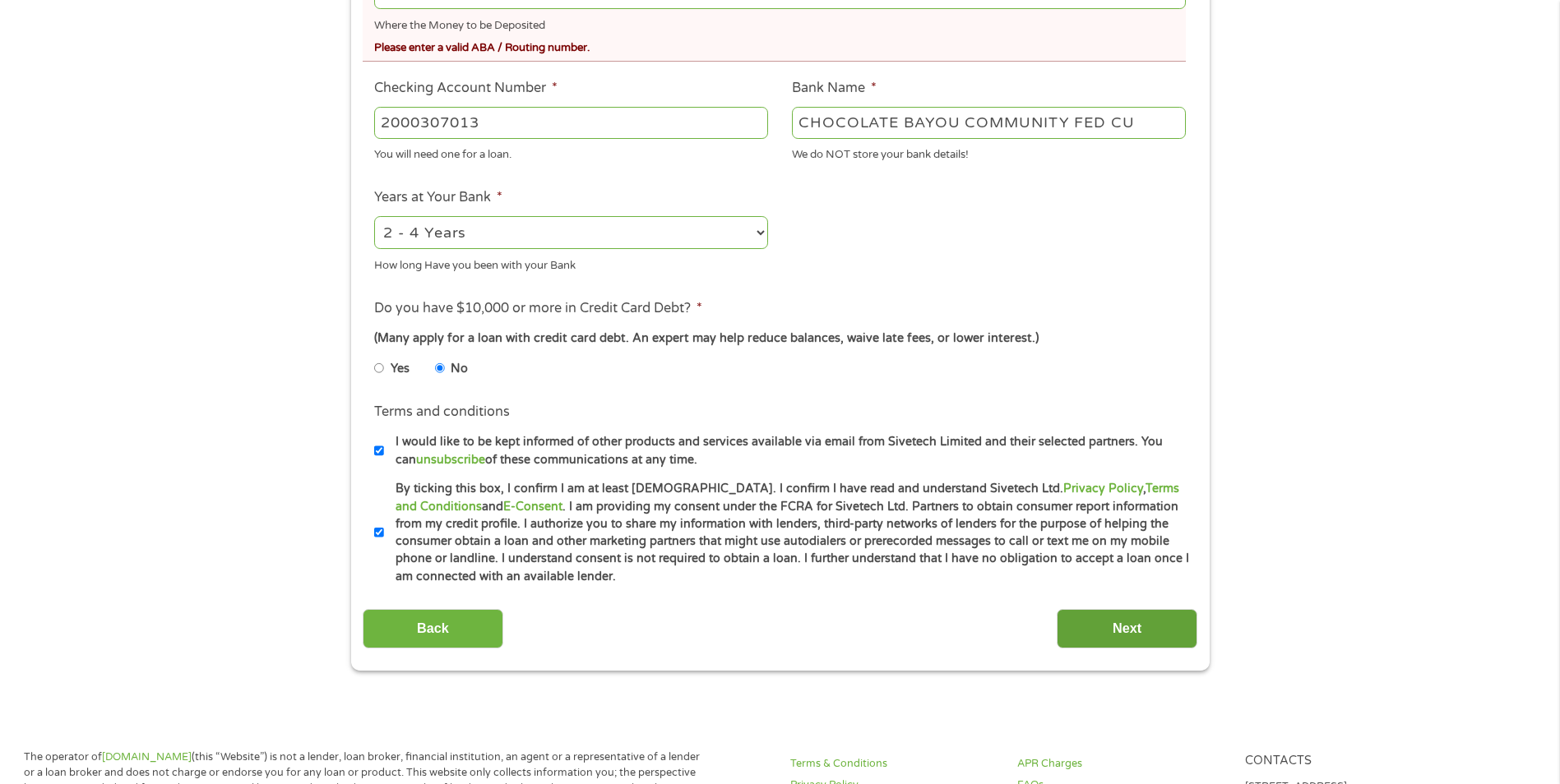
type input "313176715"
click at [1146, 624] on input "Next" at bounding box center [1126, 628] width 141 height 40
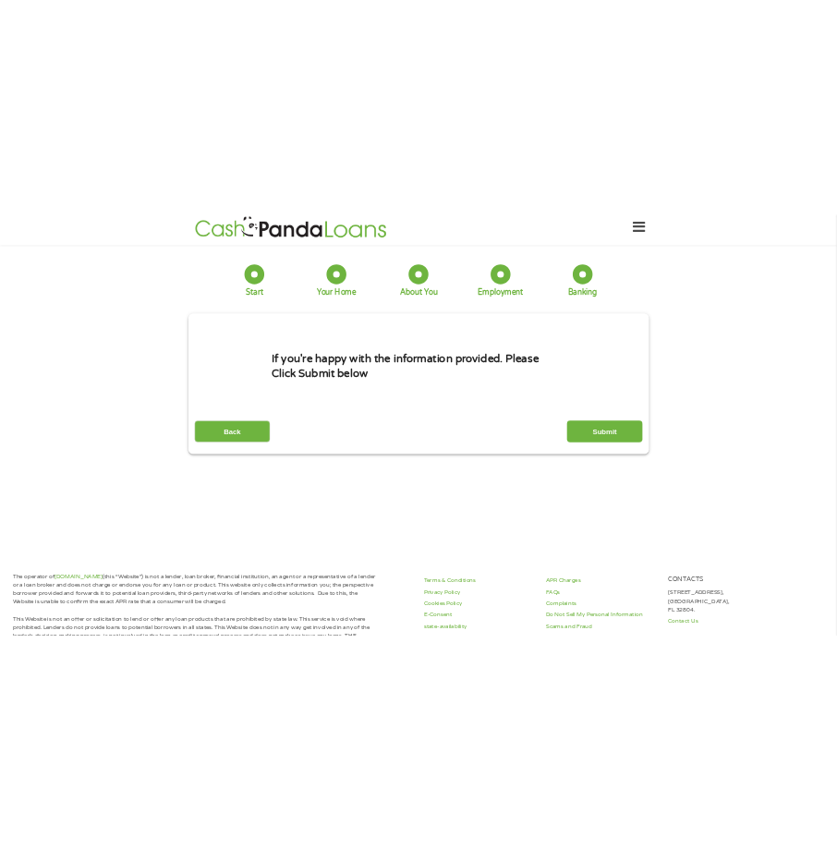
scroll to position [0, 0]
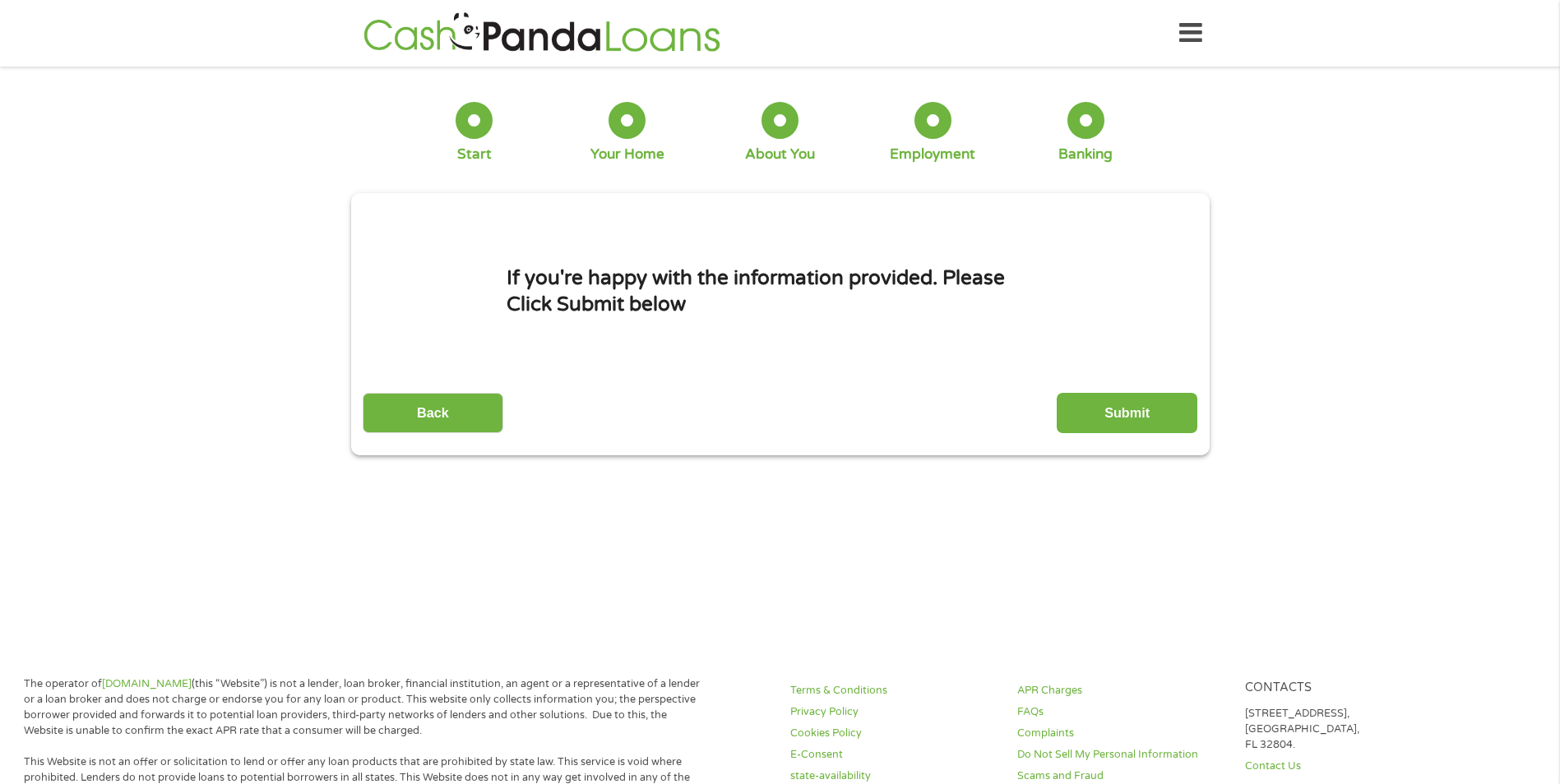
click at [1141, 390] on div "Back Submit" at bounding box center [779, 407] width 834 height 52
click at [1148, 415] on input "Submit" at bounding box center [1126, 412] width 141 height 40
